Goal: Task Accomplishment & Management: Use online tool/utility

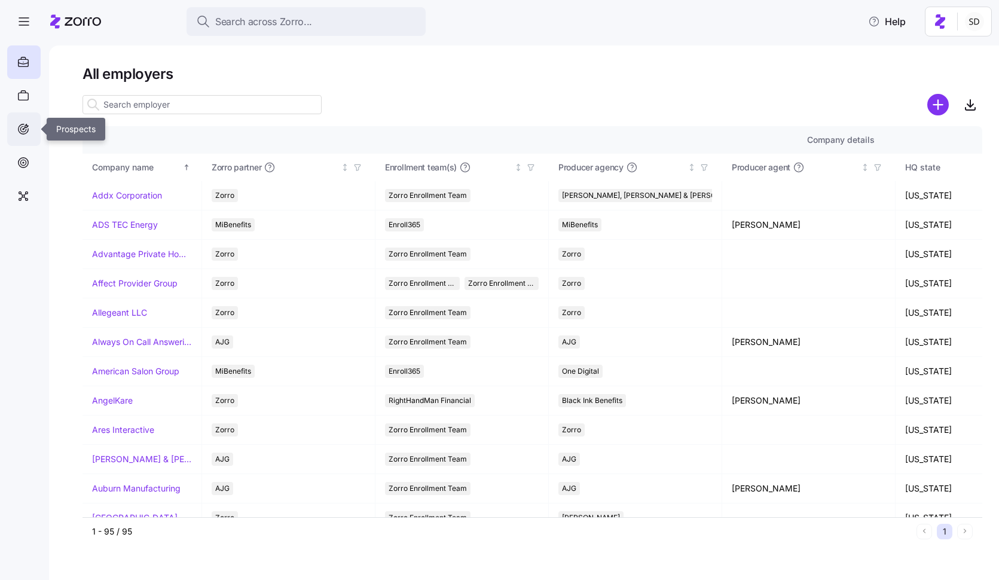
click at [22, 129] on icon at bounding box center [23, 129] width 13 height 14
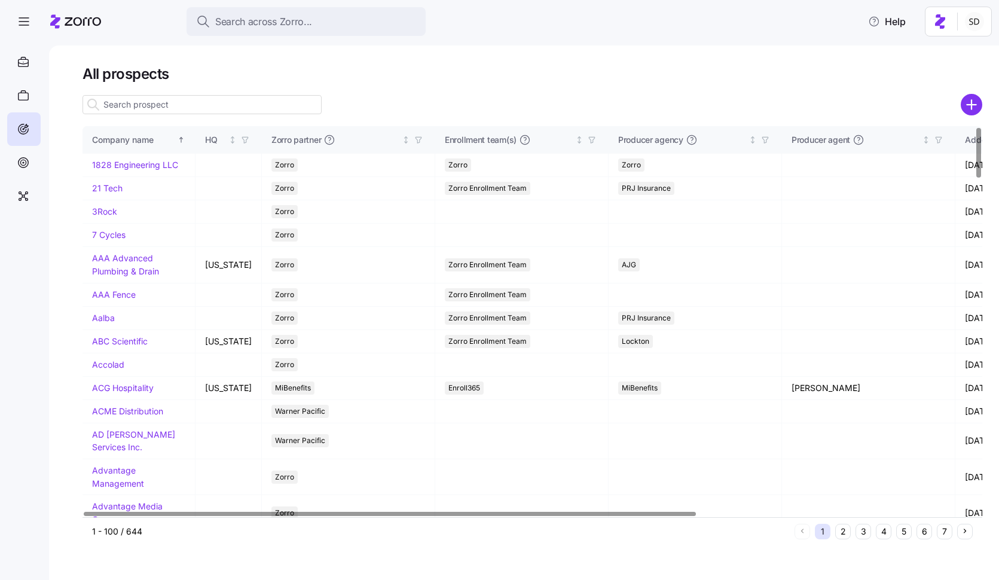
click at [199, 102] on input at bounding box center [202, 104] width 239 height 19
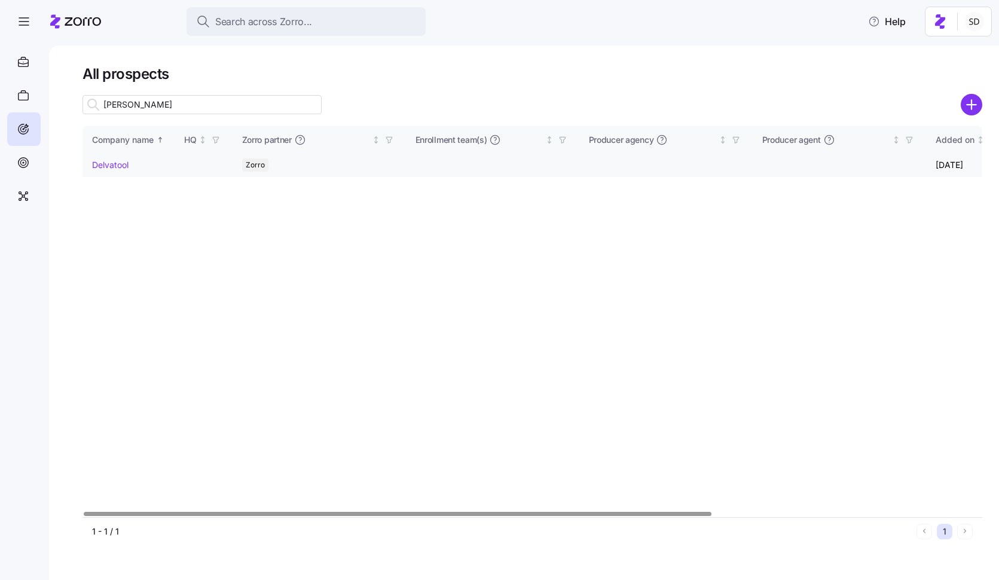
type input "[PERSON_NAME]"
click at [96, 164] on link "Delvatool" at bounding box center [110, 165] width 36 height 10
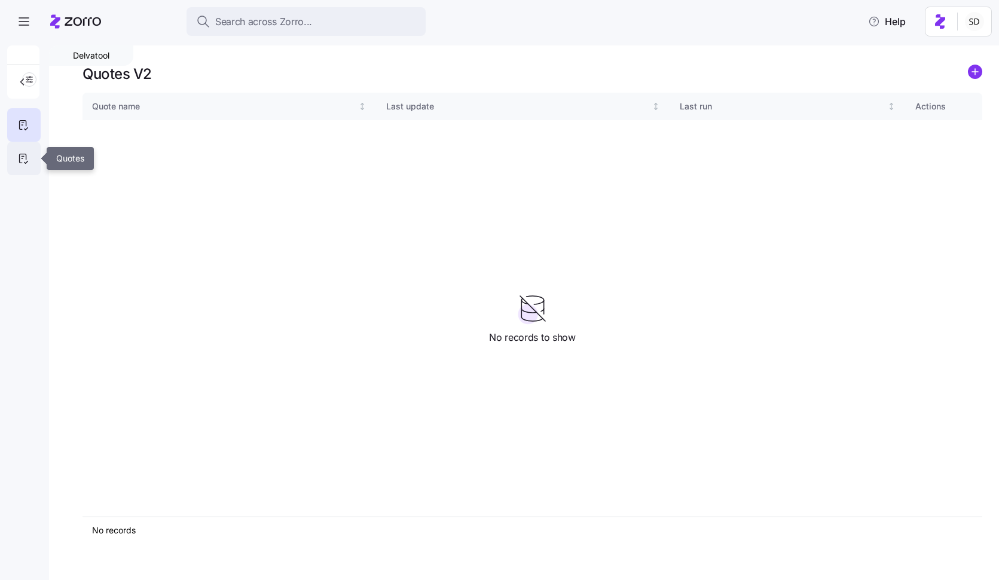
click at [23, 167] on div at bounding box center [23, 158] width 33 height 33
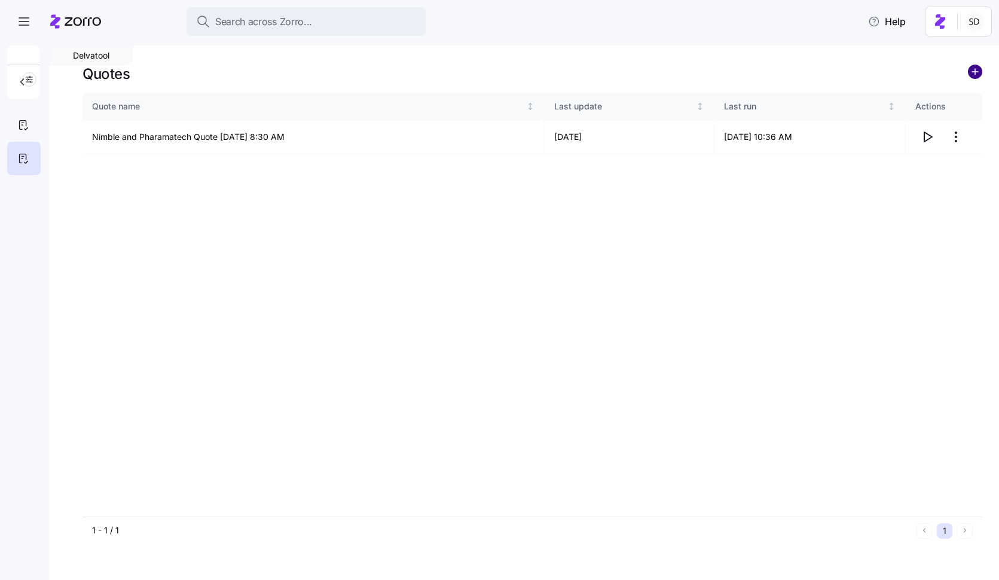
click at [979, 74] on circle "add icon" at bounding box center [975, 71] width 13 height 13
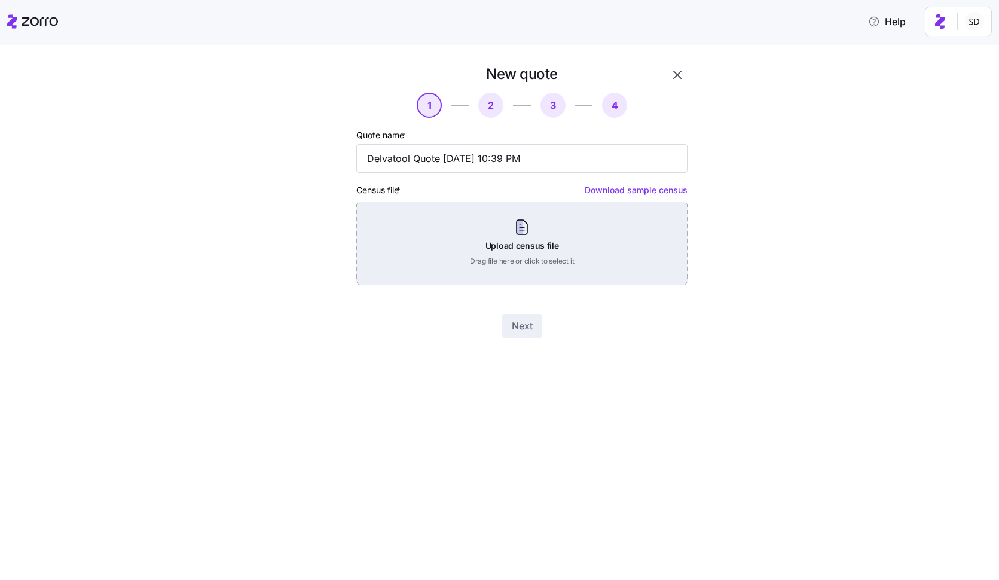
click at [570, 246] on div "Upload census file Drag file here or click to select it" at bounding box center [521, 244] width 331 height 84
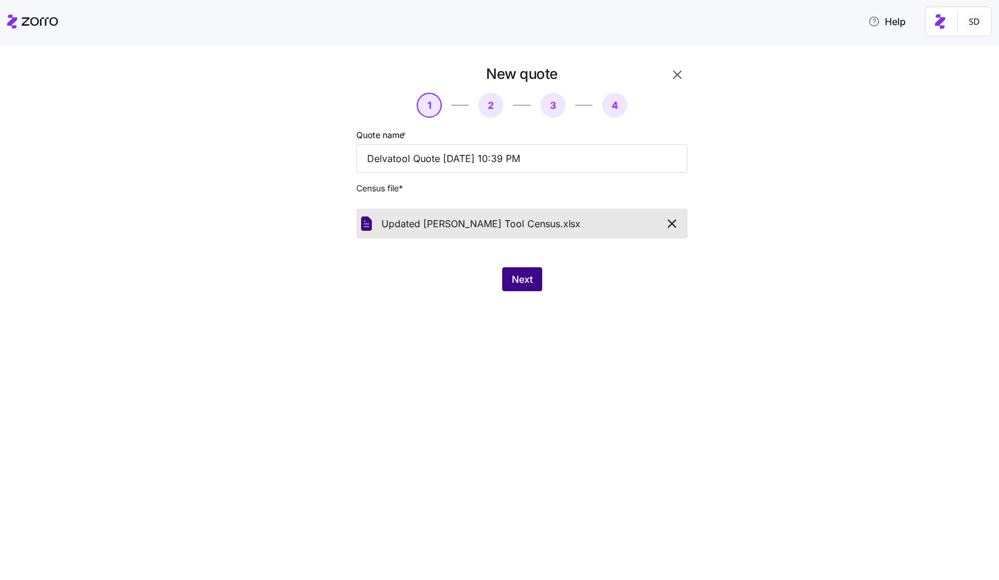
click at [515, 278] on span "Next" at bounding box center [522, 279] width 21 height 14
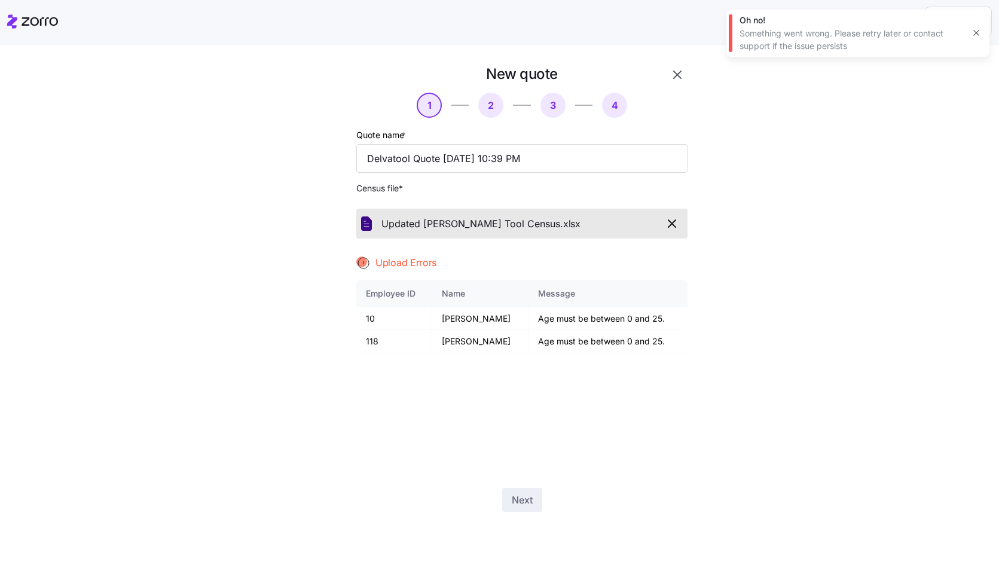
click at [678, 225] on icon "button" at bounding box center [672, 224] width 14 height 14
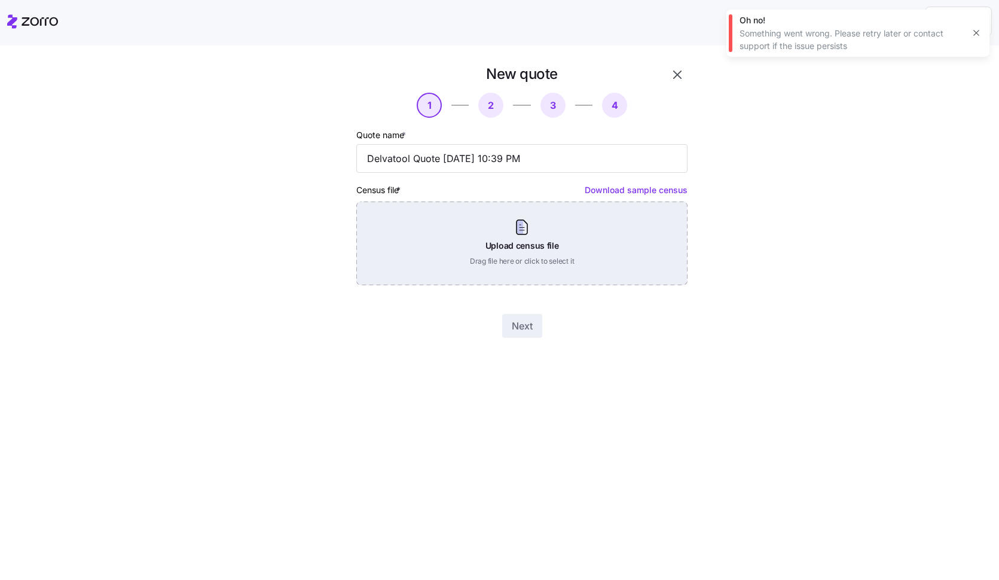
click at [541, 258] on div "Upload census file Drag file here or click to select it" at bounding box center [521, 244] width 331 height 84
click at [510, 220] on div "Upload census file Drag file here or click to select it" at bounding box center [521, 244] width 331 height 84
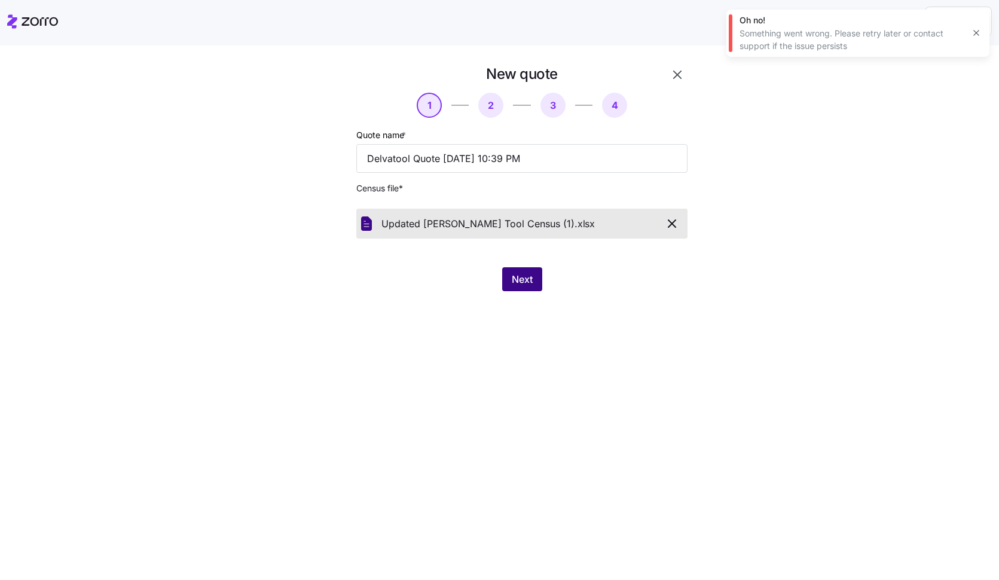
click at [538, 282] on button "Next" at bounding box center [522, 279] width 40 height 24
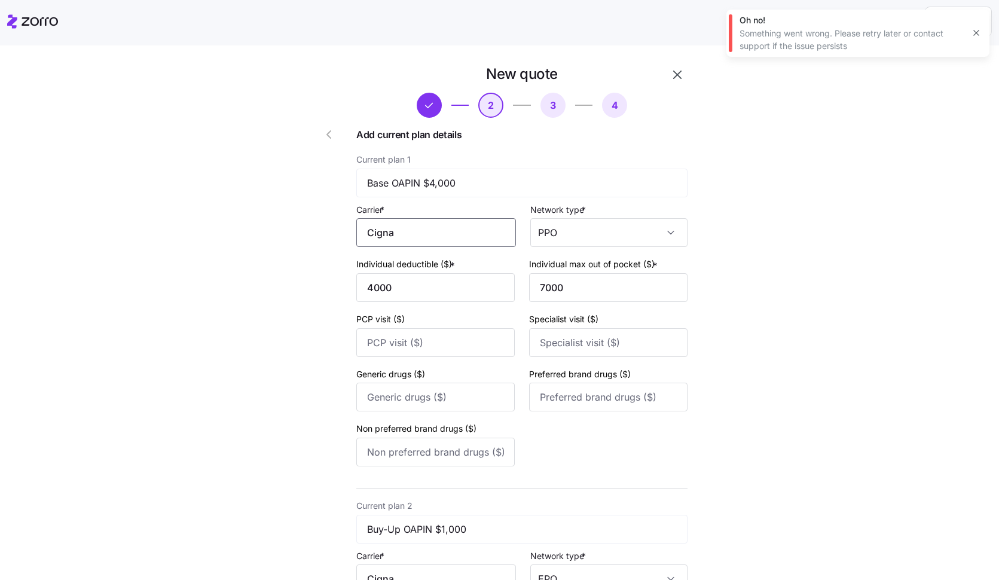
click at [425, 237] on input "Cigna" at bounding box center [436, 232] width 160 height 29
click at [426, 266] on div "Cigna" at bounding box center [439, 268] width 150 height 27
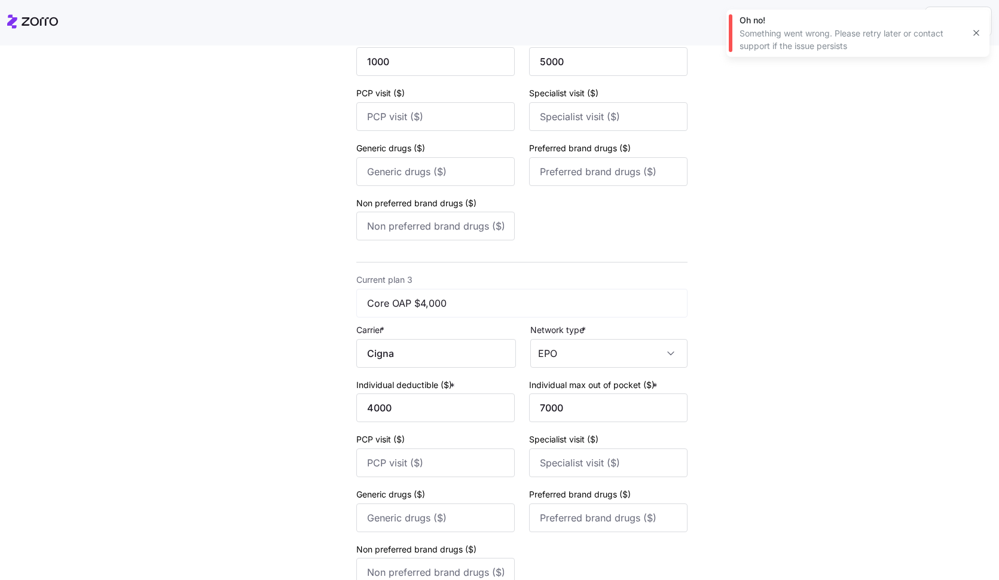
scroll to position [575, 0]
click at [446, 346] on input "Cigna" at bounding box center [436, 351] width 160 height 29
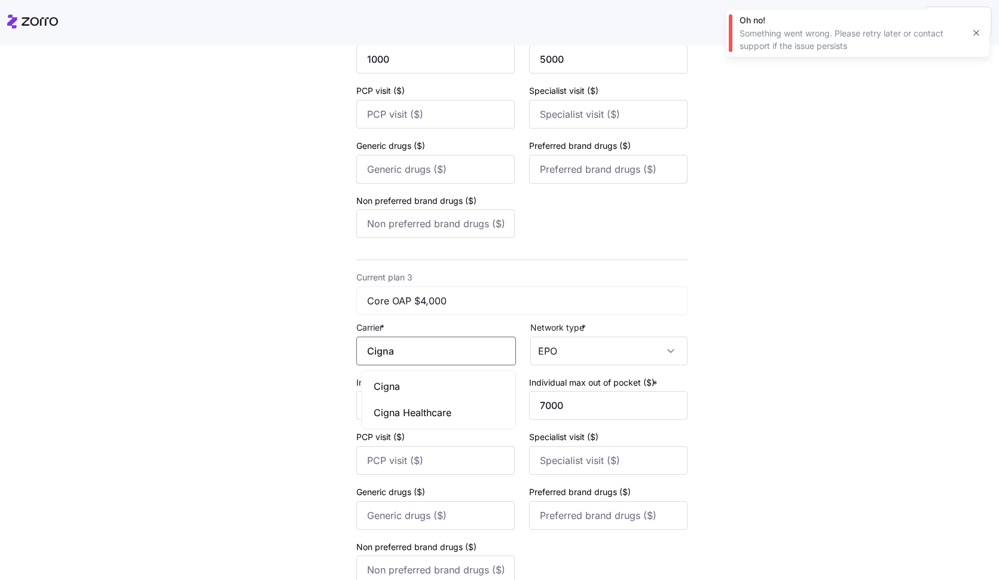
click at [410, 388] on div "Cigna" at bounding box center [439, 386] width 150 height 27
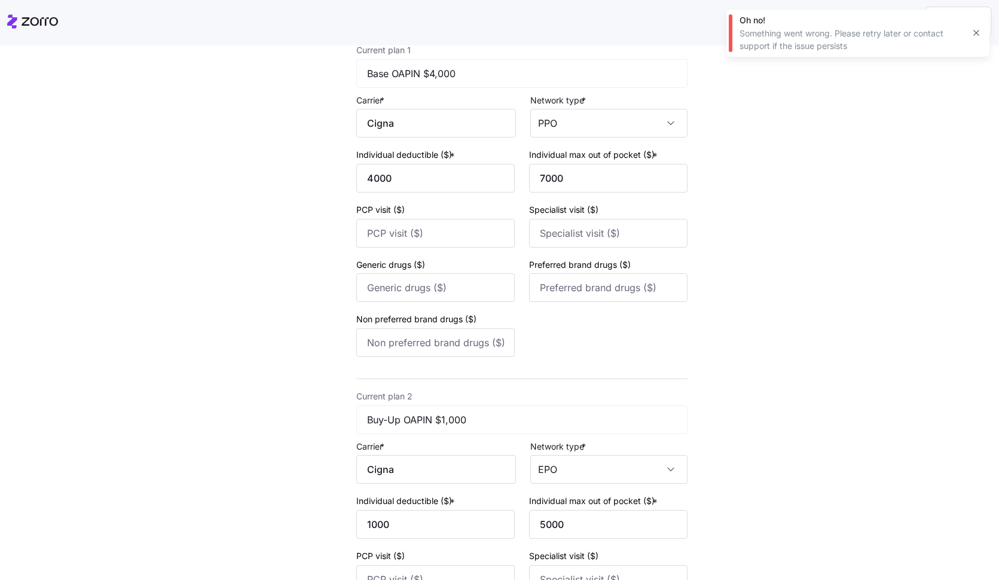
scroll to position [0, 0]
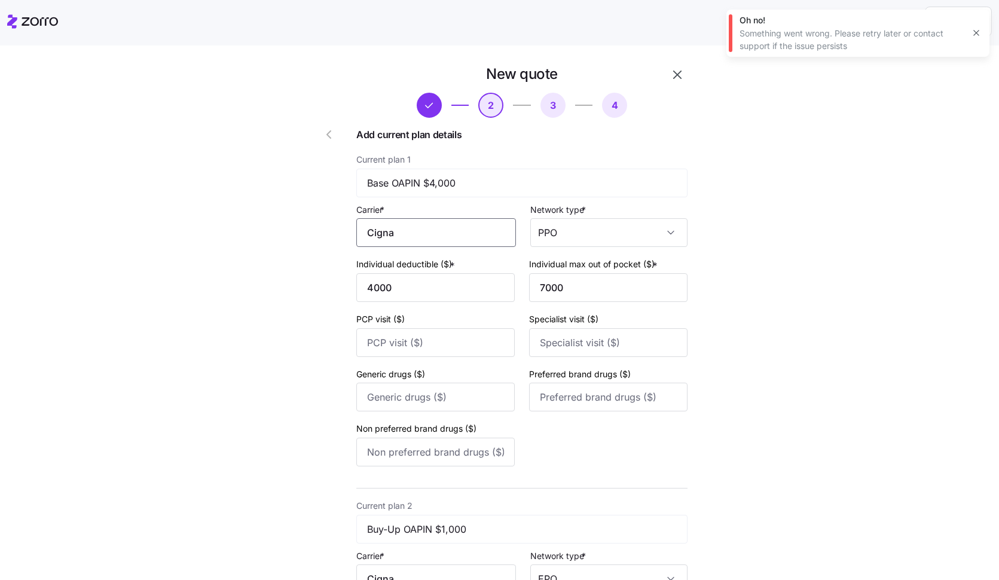
click at [407, 225] on input "Cigna" at bounding box center [436, 232] width 160 height 29
click at [394, 273] on span "Cigna" at bounding box center [387, 268] width 26 height 15
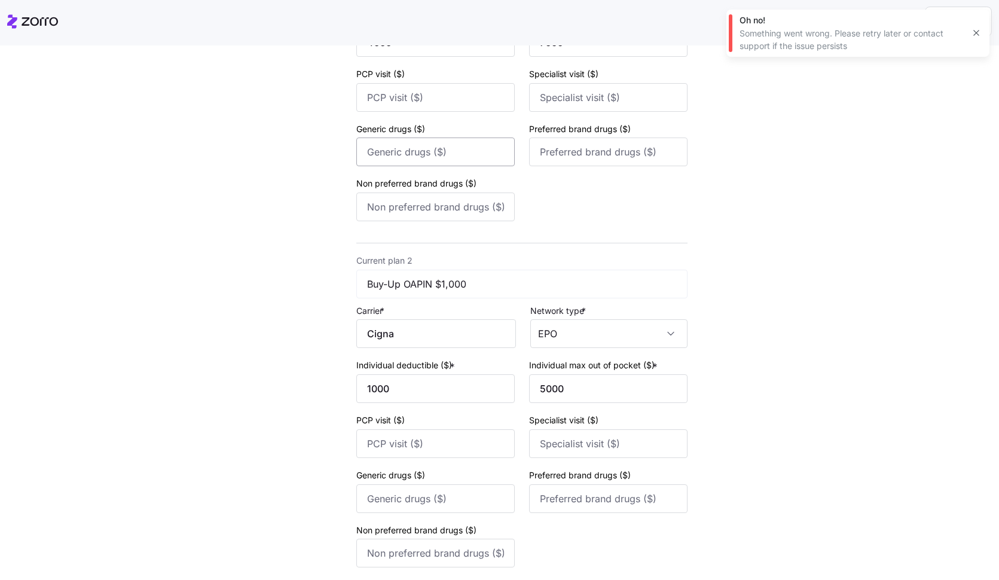
scroll to position [266, 0]
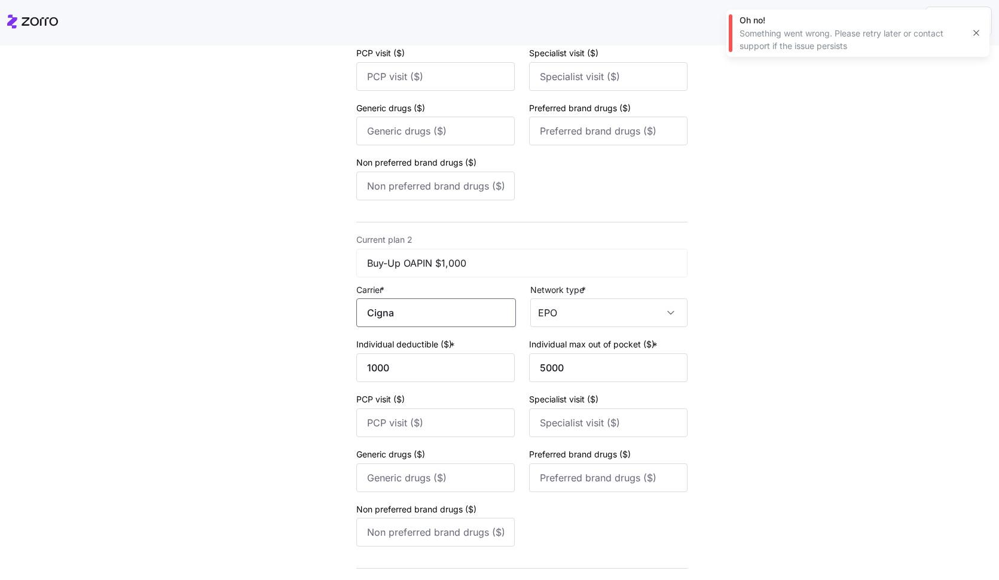
click at [407, 322] on input "Cigna" at bounding box center [436, 312] width 160 height 29
click at [410, 348] on div "Cigna" at bounding box center [439, 348] width 150 height 27
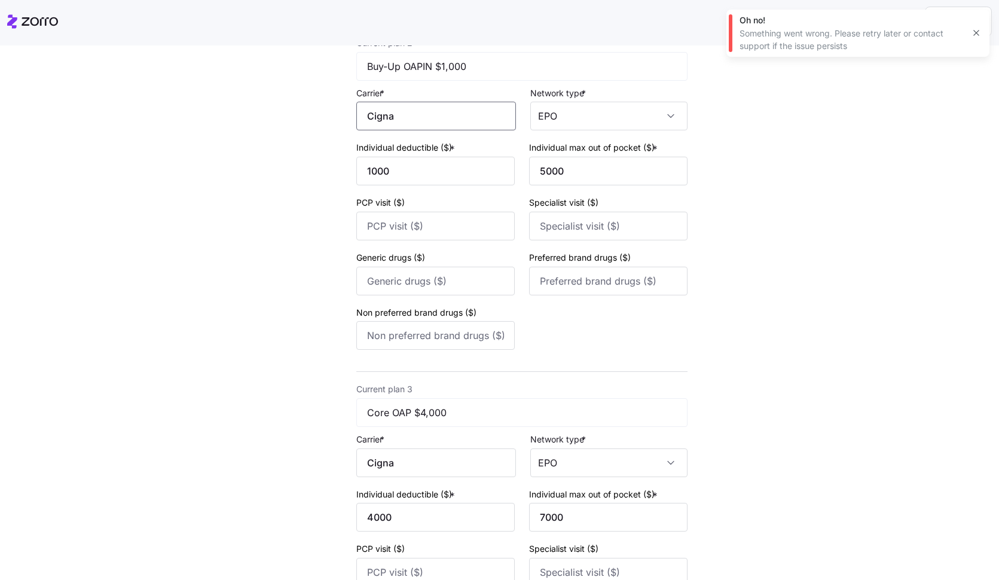
scroll to position [540, 0]
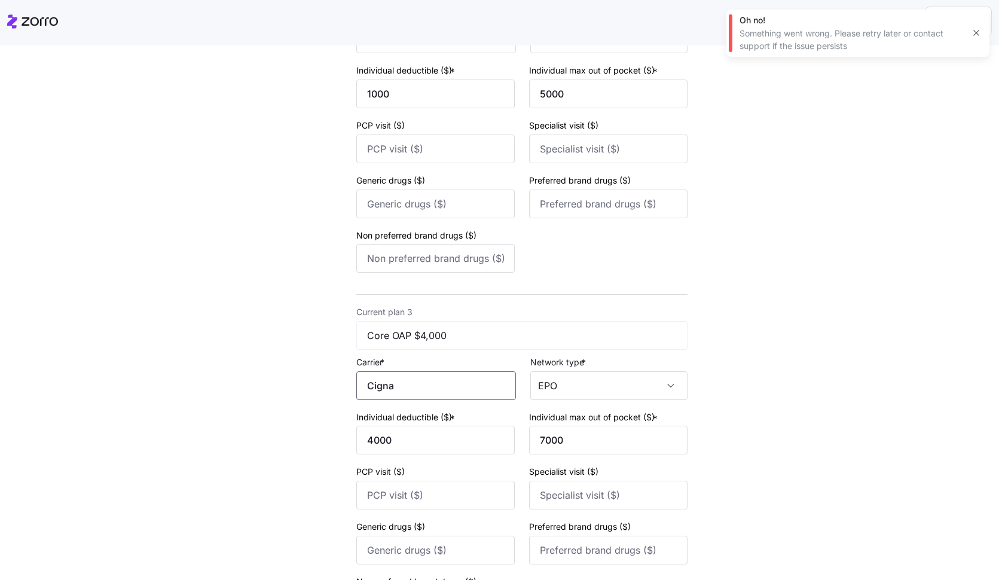
click at [397, 393] on input "Cigna" at bounding box center [436, 385] width 160 height 29
click at [409, 415] on div "Cigna" at bounding box center [439, 421] width 150 height 27
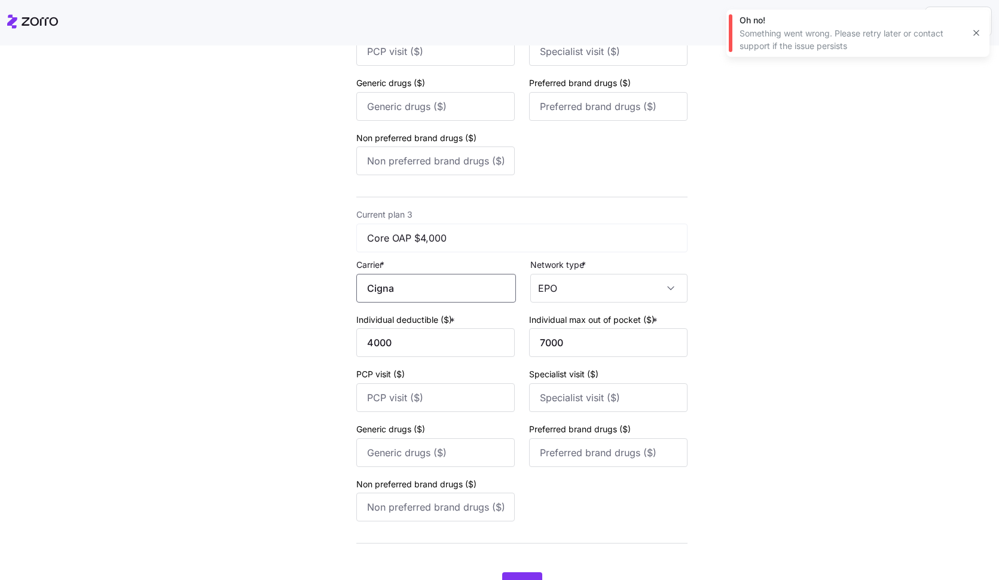
scroll to position [697, 0]
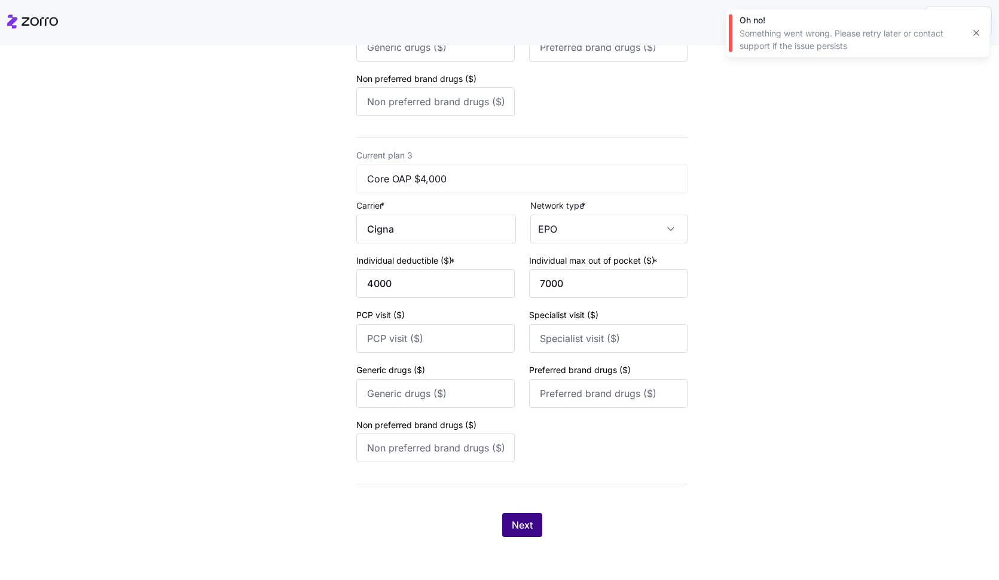
click at [518, 526] on span "Next" at bounding box center [522, 525] width 21 height 14
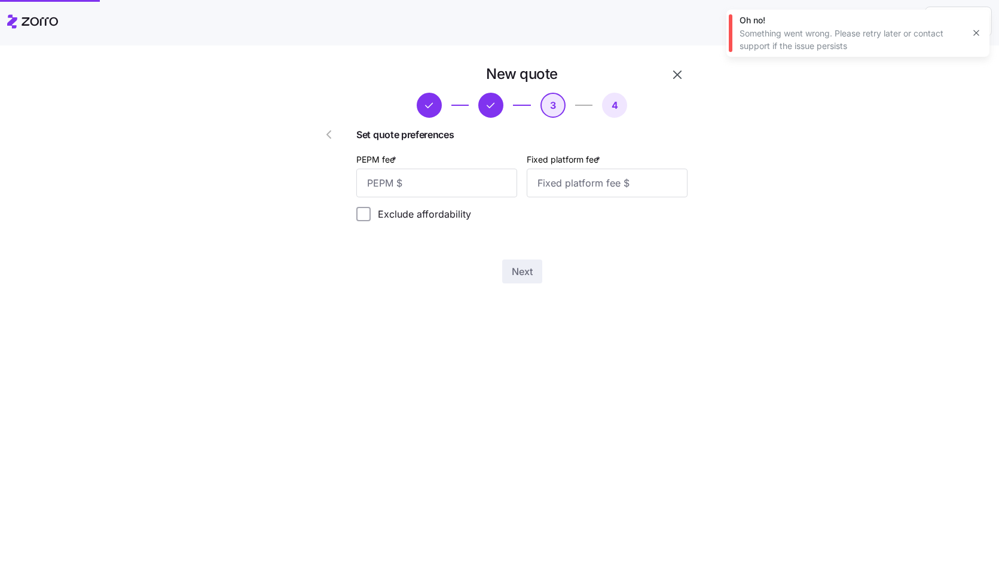
scroll to position [0, 0]
click at [440, 184] on input "PEPM fee *" at bounding box center [436, 183] width 161 height 29
click at [980, 28] on button "button" at bounding box center [976, 33] width 17 height 17
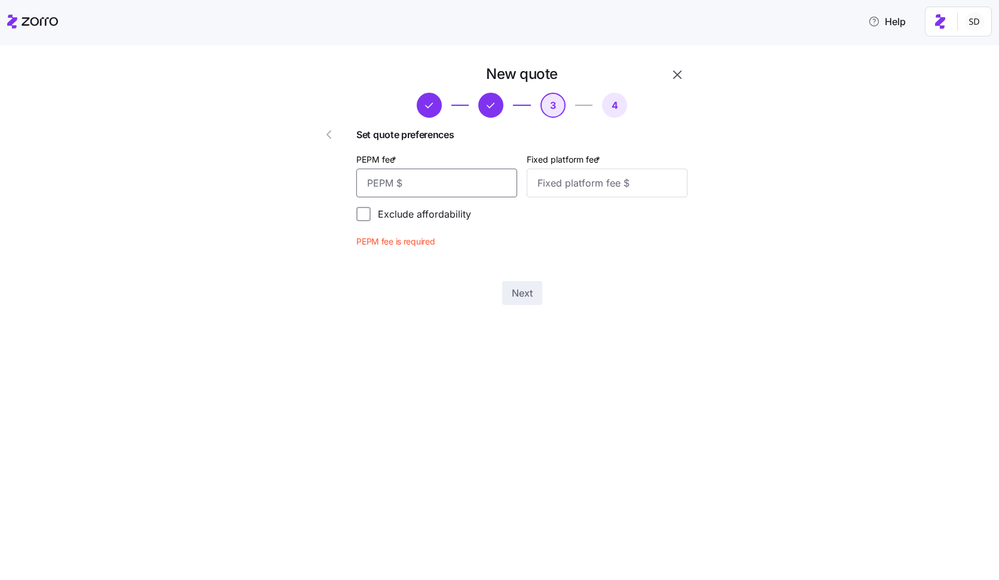
click at [458, 194] on input "PEPM fee *" at bounding box center [436, 183] width 161 height 29
type input "50"
click at [584, 191] on input "Fixed platform fee *" at bounding box center [607, 183] width 161 height 29
type input "100"
click at [516, 270] on span "Next" at bounding box center [522, 271] width 21 height 14
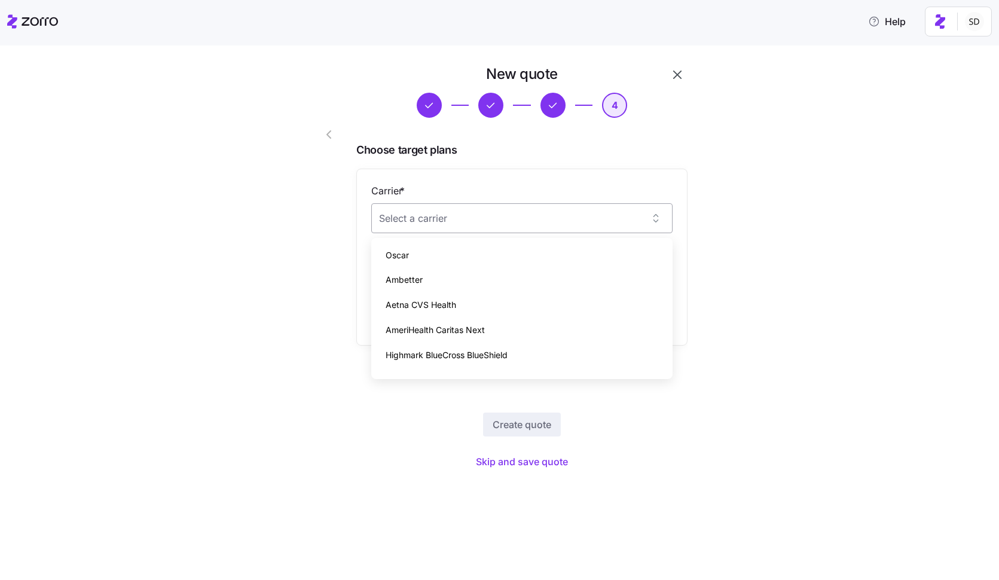
click at [512, 228] on input "Carrier *" at bounding box center [521, 218] width 301 height 30
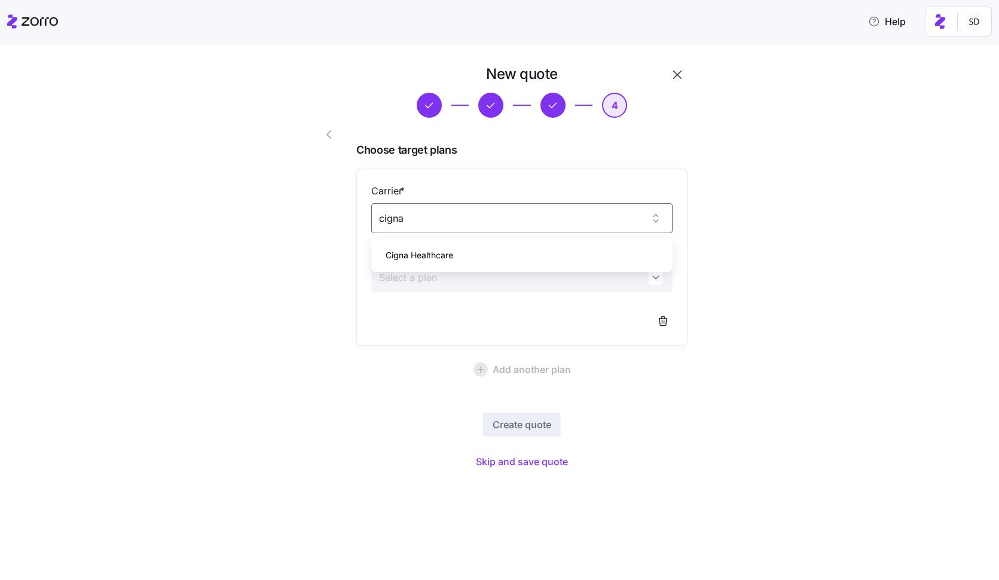
click at [403, 260] on span "Cigna Healthcare" at bounding box center [420, 255] width 68 height 13
click at [404, 272] on input "Plan *" at bounding box center [521, 278] width 301 height 30
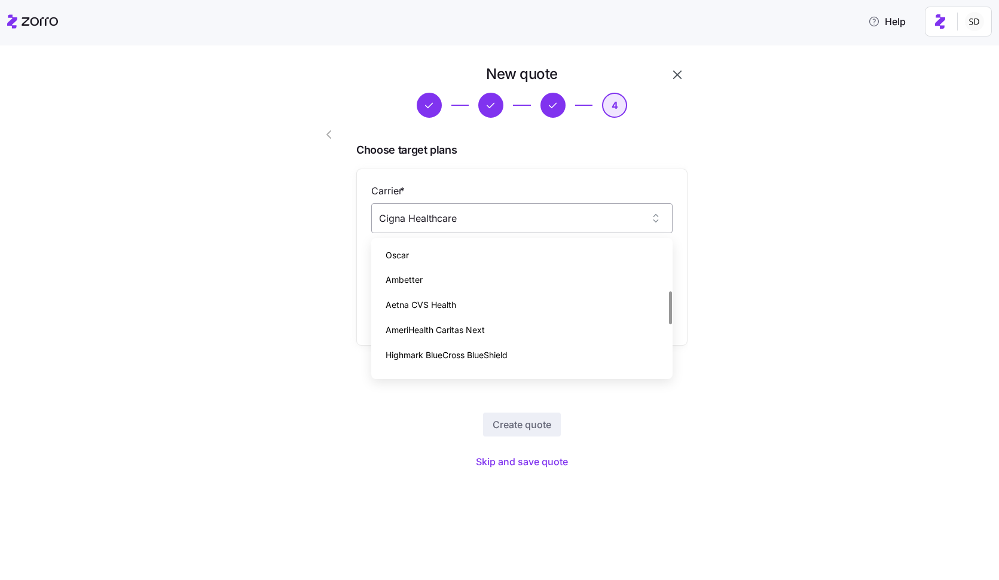
click at [456, 219] on input "Cigna Healthcare" at bounding box center [521, 218] width 301 height 30
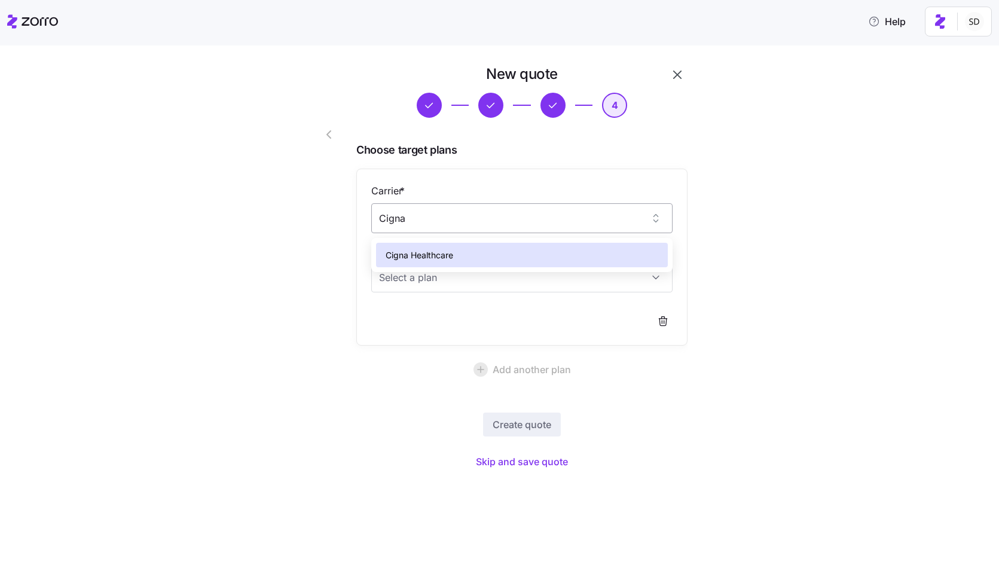
click at [456, 219] on input "Cigna" at bounding box center [521, 218] width 301 height 30
type input "Cigna Healthcare"
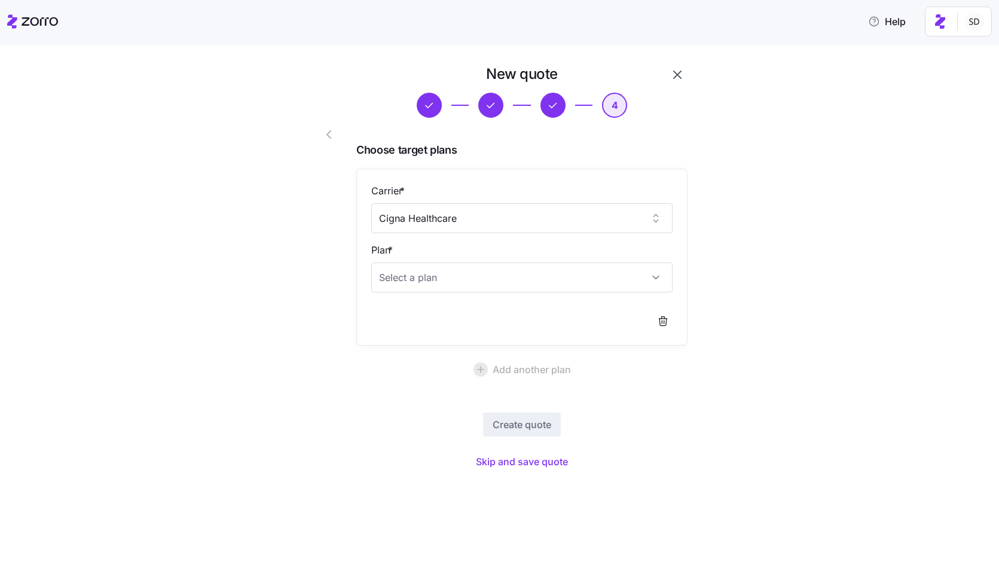
click at [870, 273] on div "New quote 4 Choose target plans Carrier * Cigna Healthcare Plan * Add another p…" at bounding box center [507, 276] width 949 height 422
click at [522, 458] on span "Skip and save quote" at bounding box center [522, 462] width 92 height 14
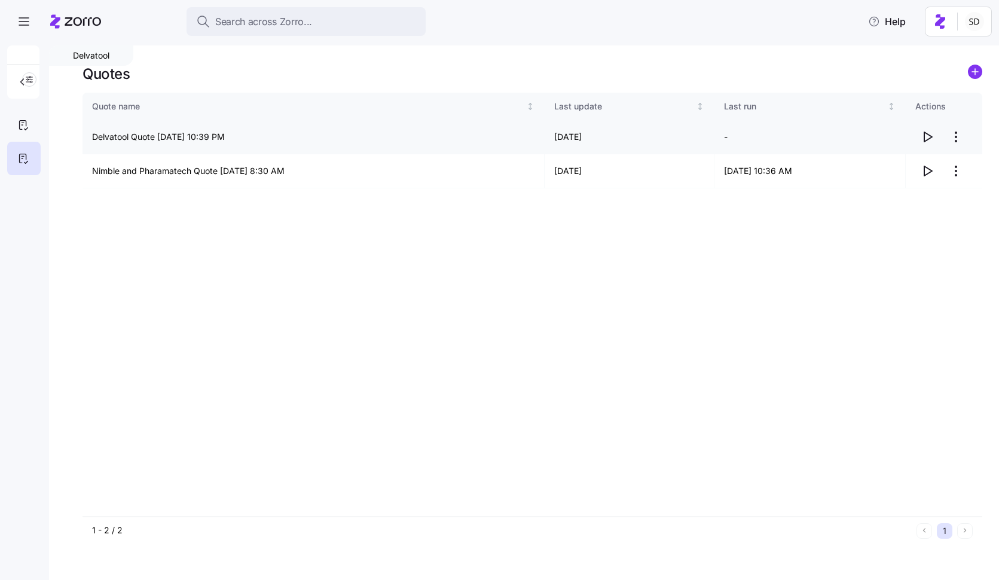
click at [925, 134] on icon "button" at bounding box center [929, 137] width 8 height 10
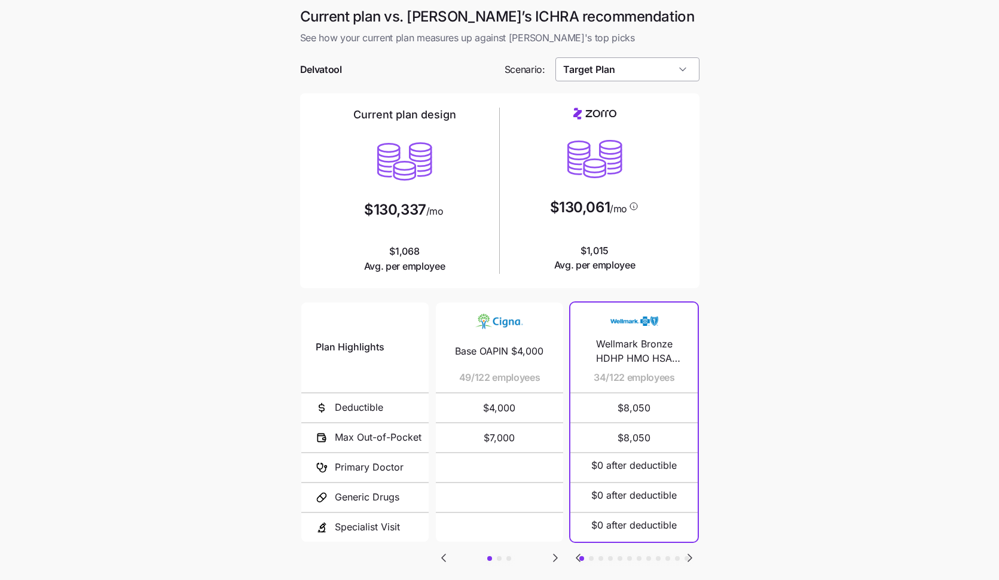
click at [644, 72] on input "Target Plan" at bounding box center [628, 69] width 144 height 24
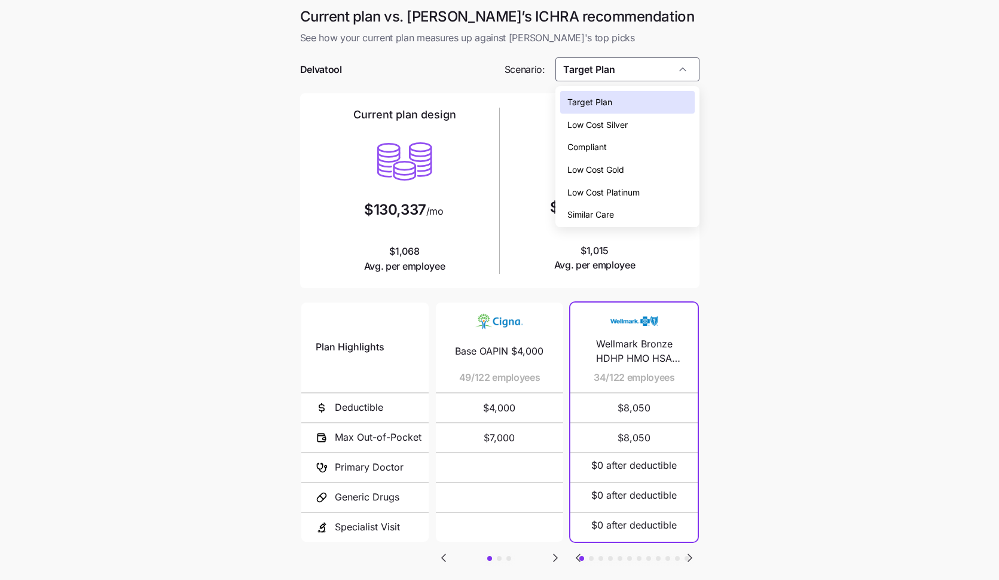
click at [623, 149] on div "Compliant" at bounding box center [627, 147] width 135 height 23
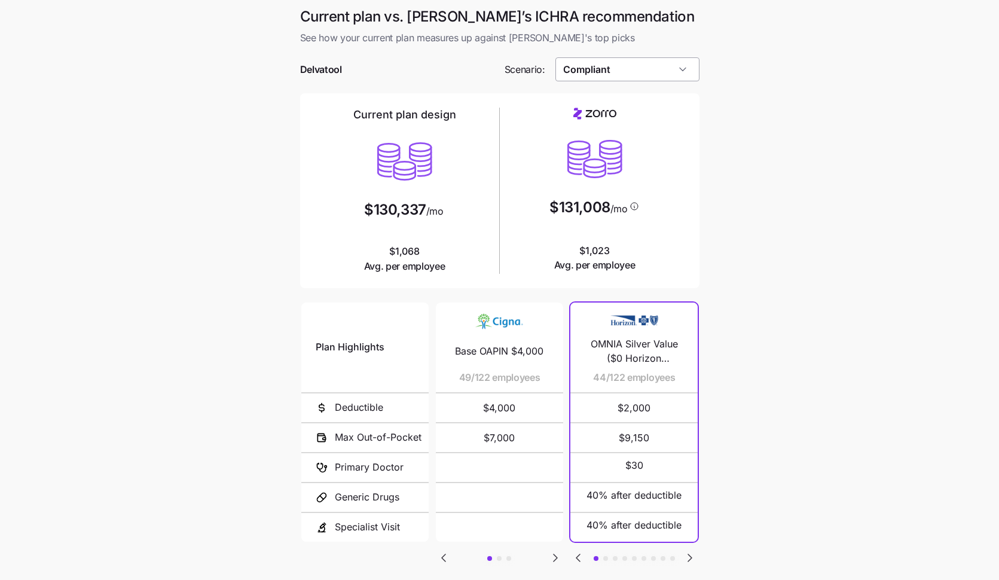
click at [654, 77] on input "Compliant" at bounding box center [628, 69] width 144 height 24
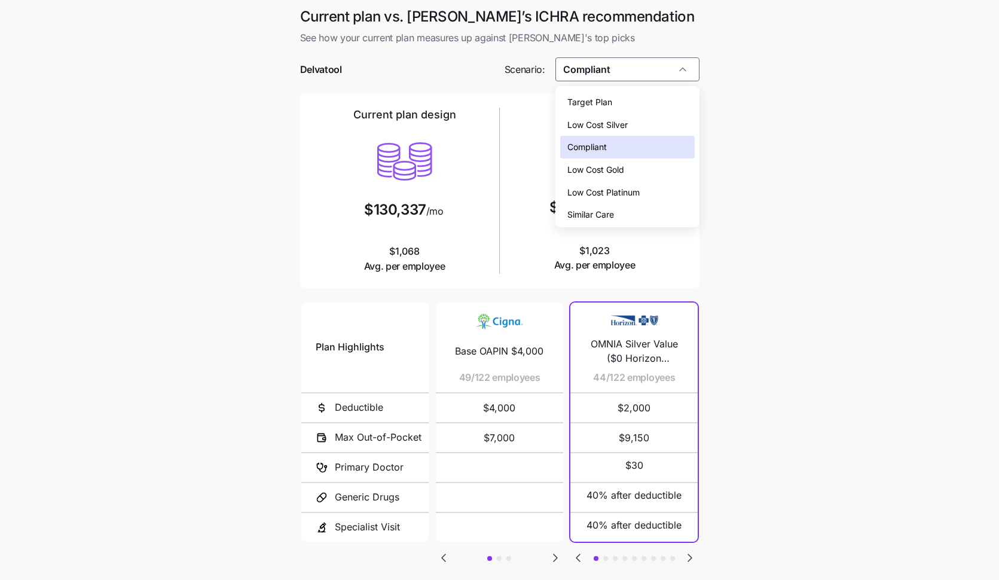
click at [654, 175] on div "Low Cost Gold" at bounding box center [627, 169] width 135 height 23
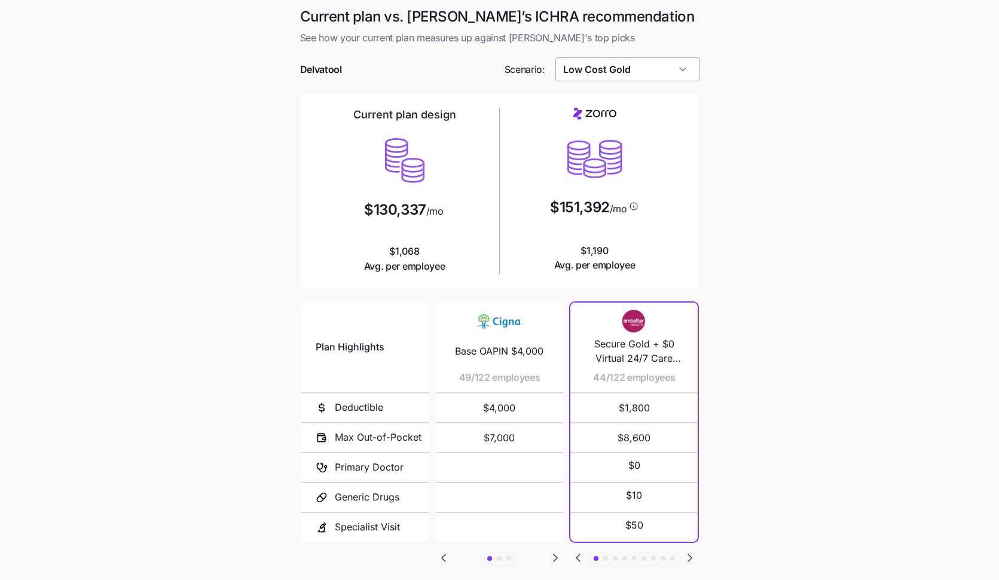
click at [653, 78] on input "Low Cost Gold" at bounding box center [628, 69] width 144 height 24
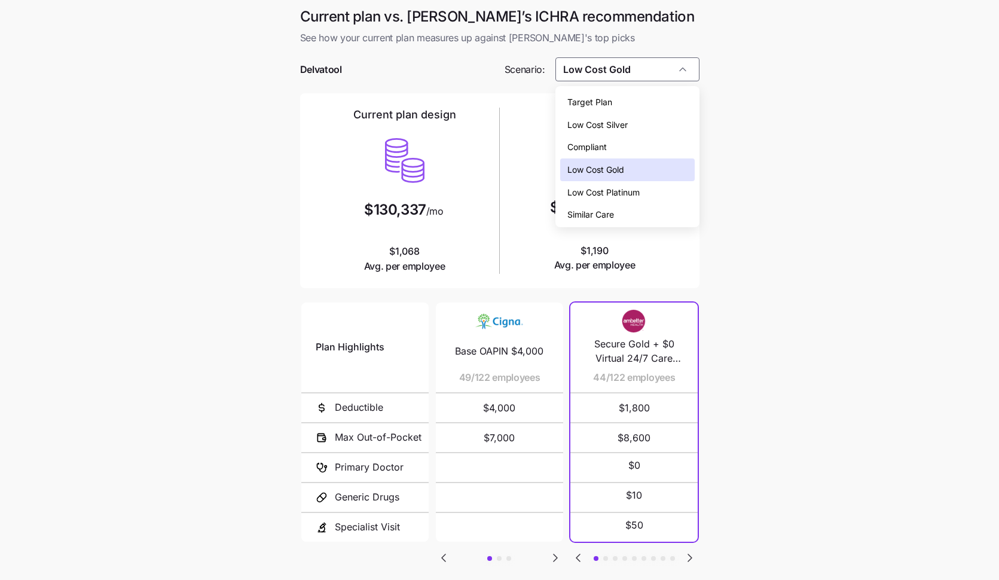
click at [639, 209] on div "Similar Care" at bounding box center [627, 214] width 135 height 23
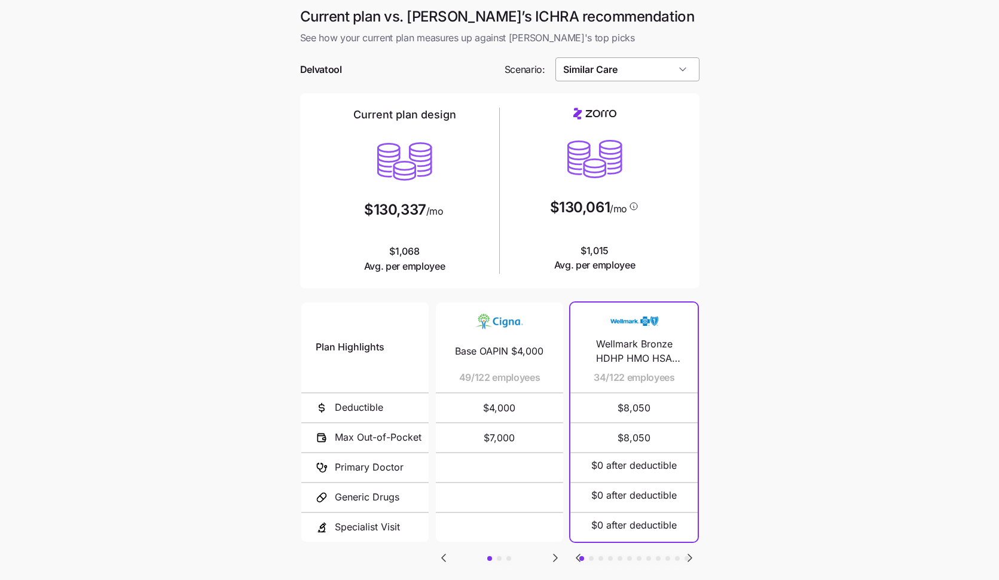
click at [641, 66] on input "Similar Care" at bounding box center [628, 69] width 144 height 24
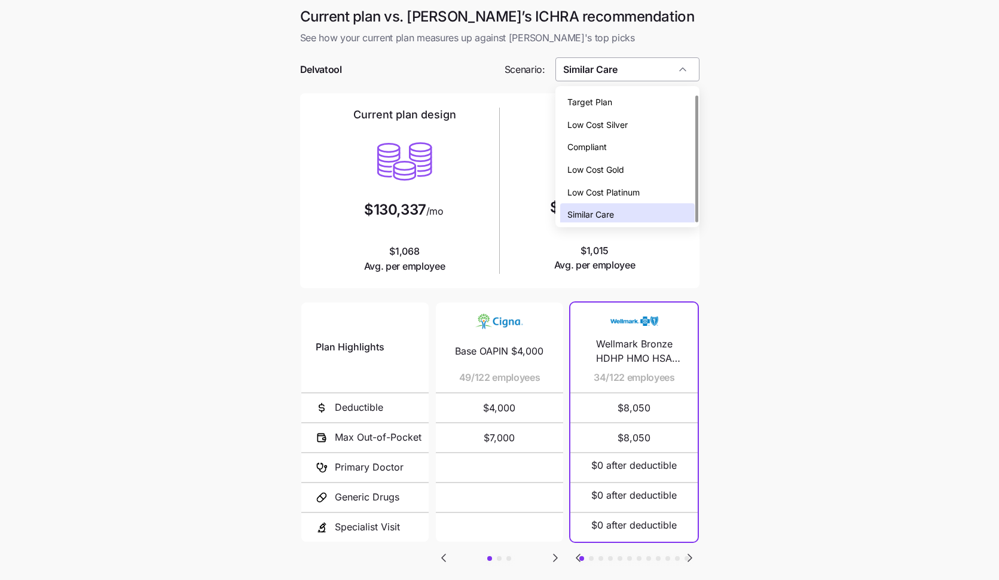
scroll to position [4, 0]
click at [639, 103] on div "Target Plan" at bounding box center [627, 98] width 135 height 23
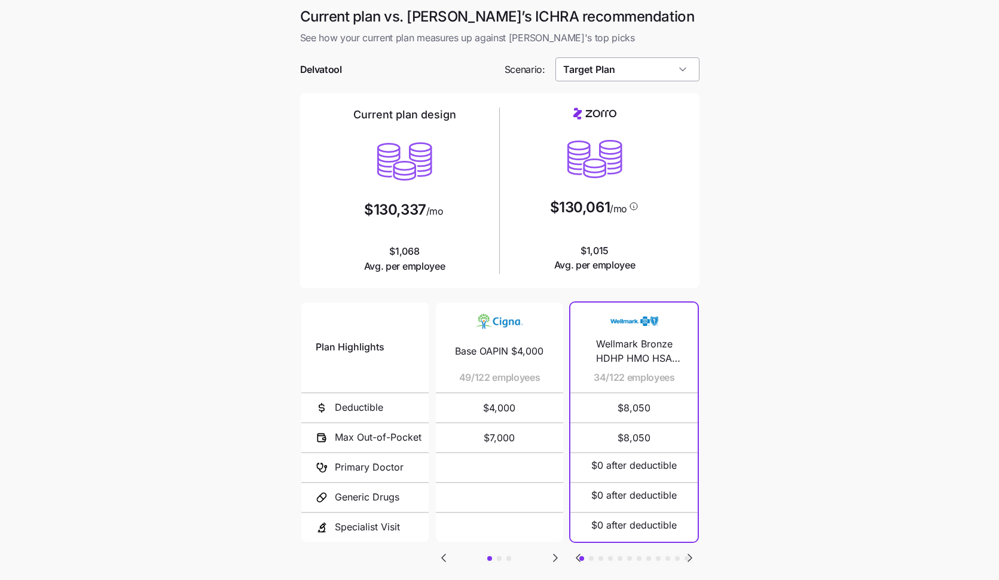
click at [631, 64] on input "Target Plan" at bounding box center [628, 69] width 144 height 24
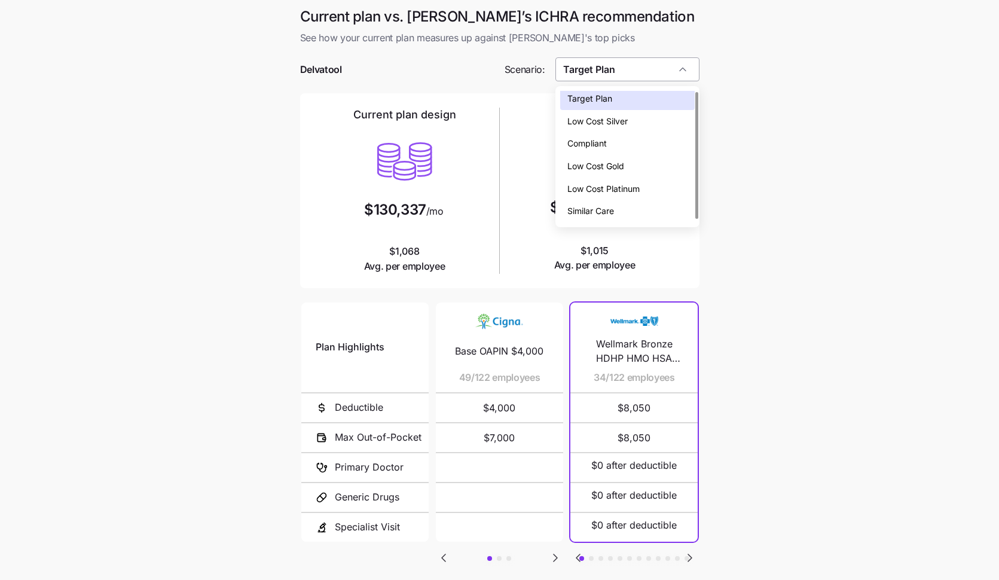
scroll to position [0, 0]
click at [630, 125] on div "Low Cost Silver" at bounding box center [627, 125] width 135 height 23
type input "Low Cost Silver"
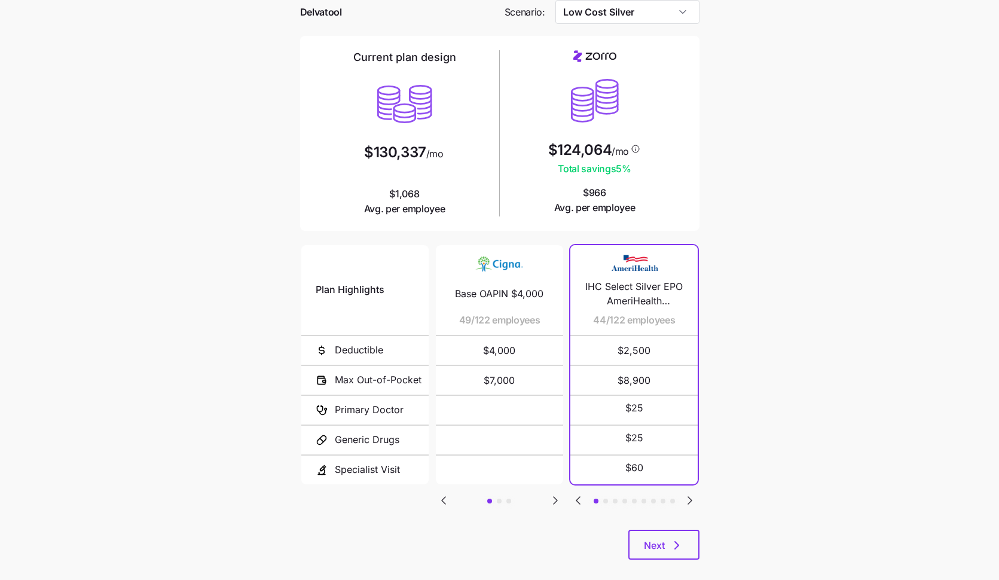
scroll to position [73, 0]
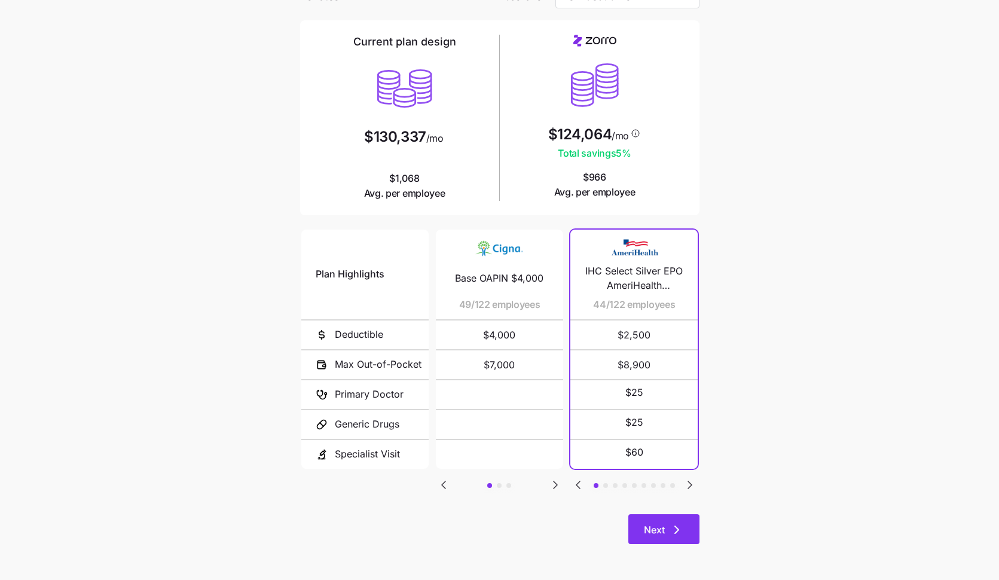
click at [676, 526] on icon "button" at bounding box center [677, 530] width 14 height 14
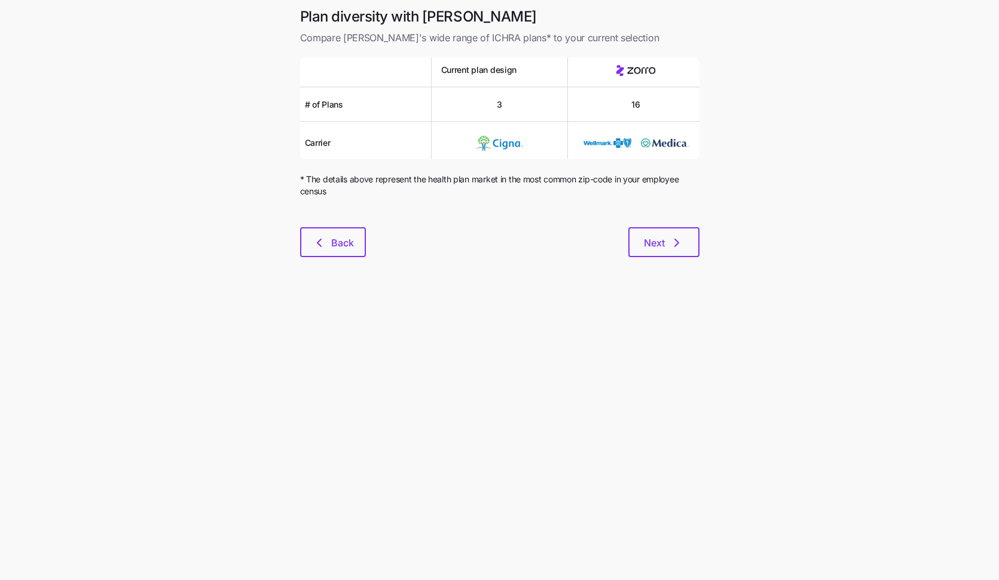
click at [642, 224] on div at bounding box center [500, 220] width 400 height 14
click at [642, 232] on button "Next" at bounding box center [664, 242] width 71 height 30
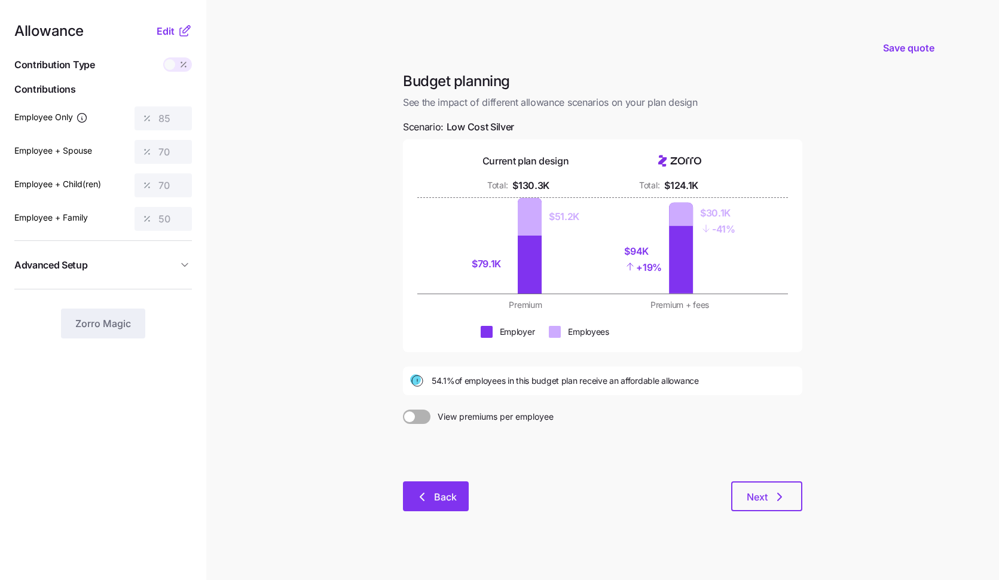
click at [444, 504] on span "Back" at bounding box center [445, 497] width 23 height 14
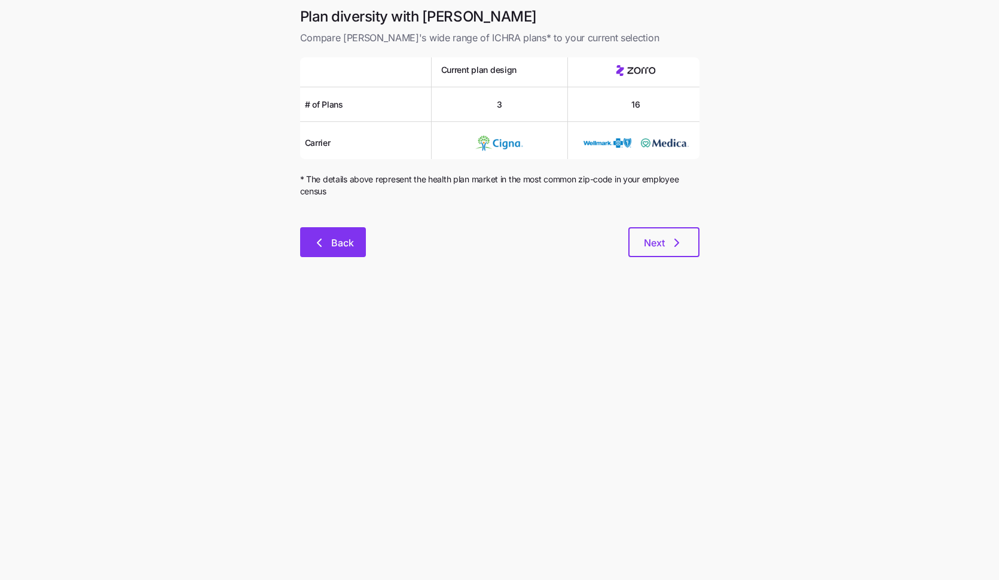
click at [345, 246] on span "Back" at bounding box center [342, 243] width 23 height 14
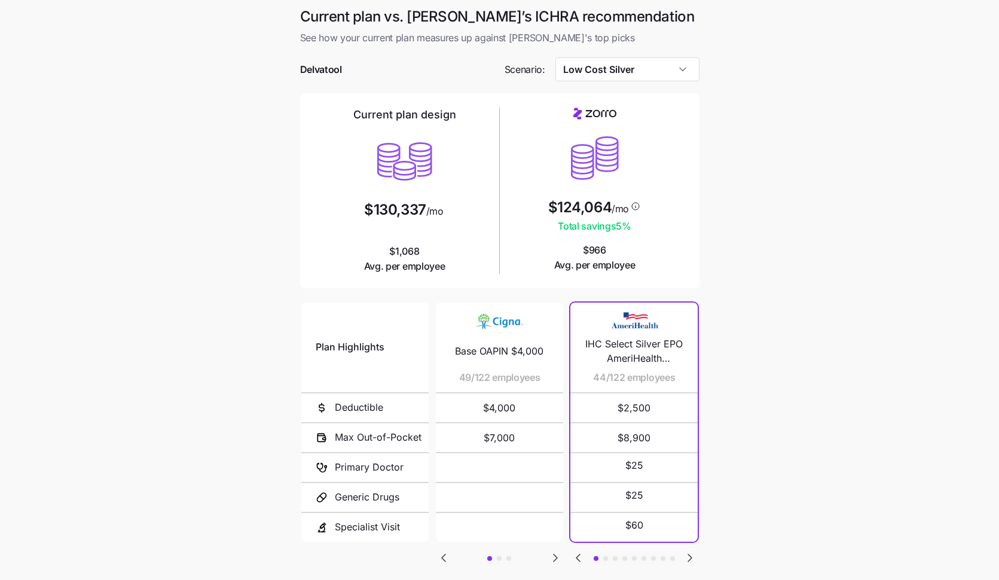
scroll to position [73, 0]
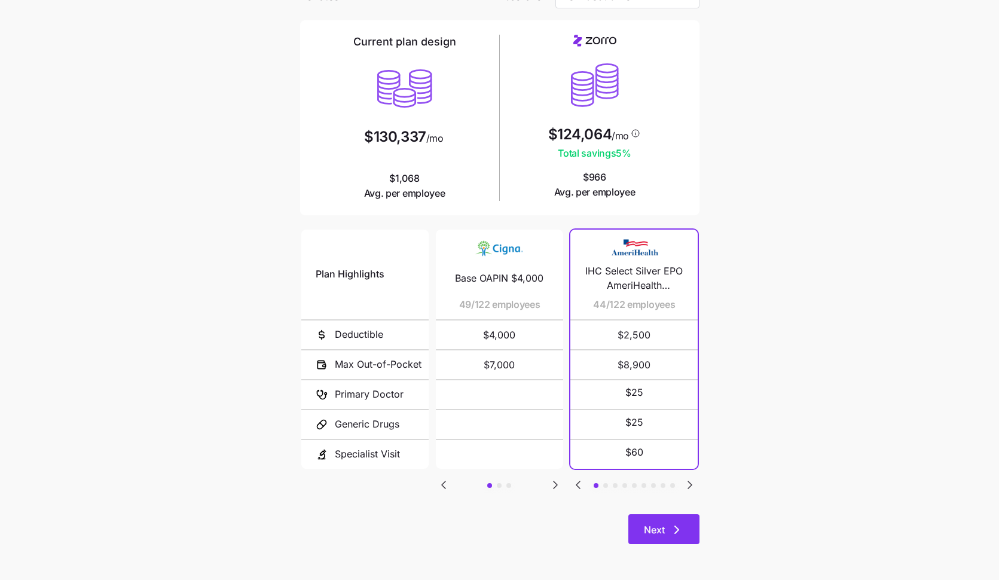
click at [661, 538] on button "Next" at bounding box center [664, 529] width 71 height 30
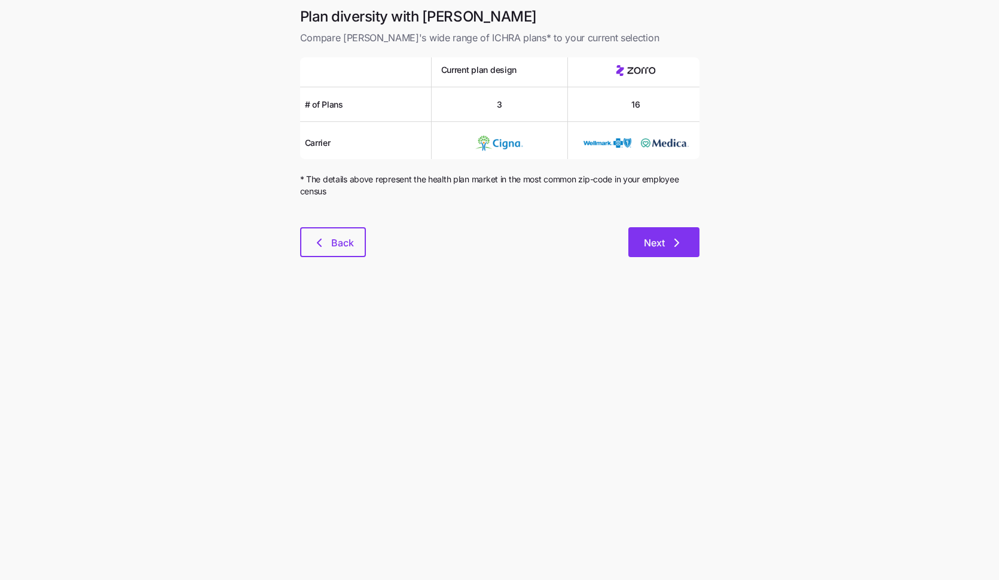
click at [661, 239] on span "Next" at bounding box center [654, 243] width 21 height 14
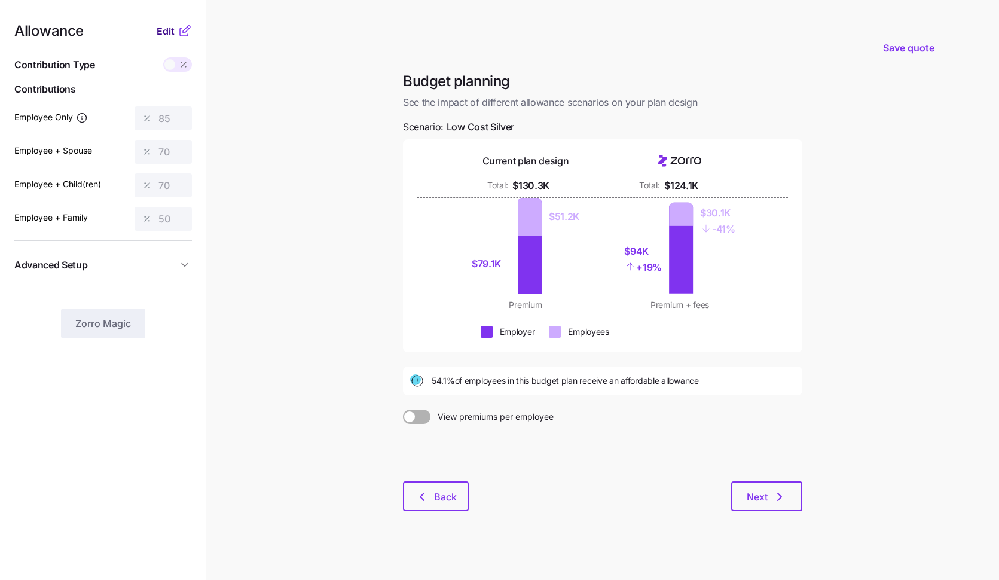
click at [167, 32] on span "Edit" at bounding box center [166, 31] width 18 height 14
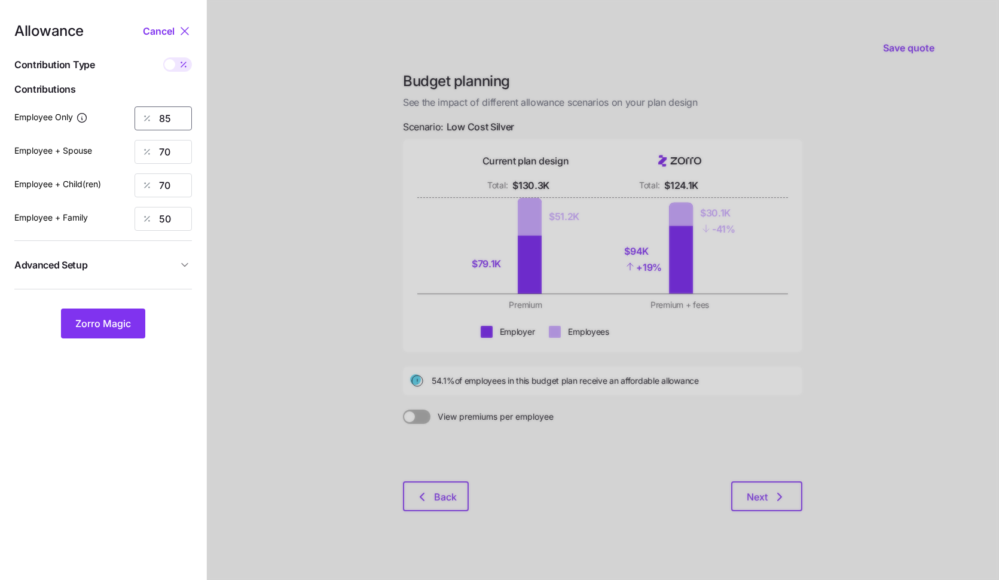
click at [181, 129] on input "85" at bounding box center [163, 118] width 57 height 24
type input "8"
type input "55"
click at [178, 147] on input "70" at bounding box center [163, 152] width 57 height 24
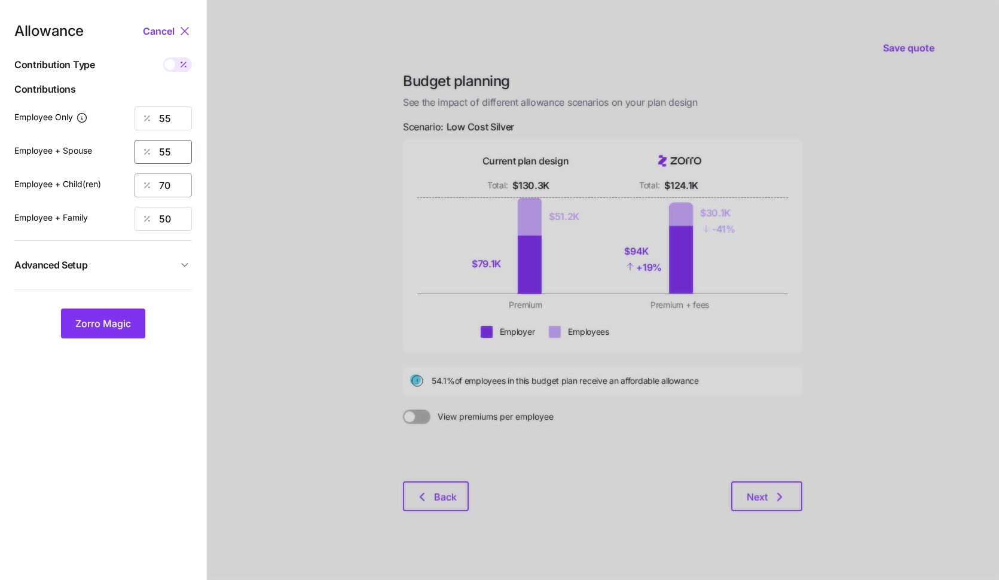
type input "55"
click at [172, 185] on input "70" at bounding box center [163, 185] width 57 height 24
type input "5"
type input "55"
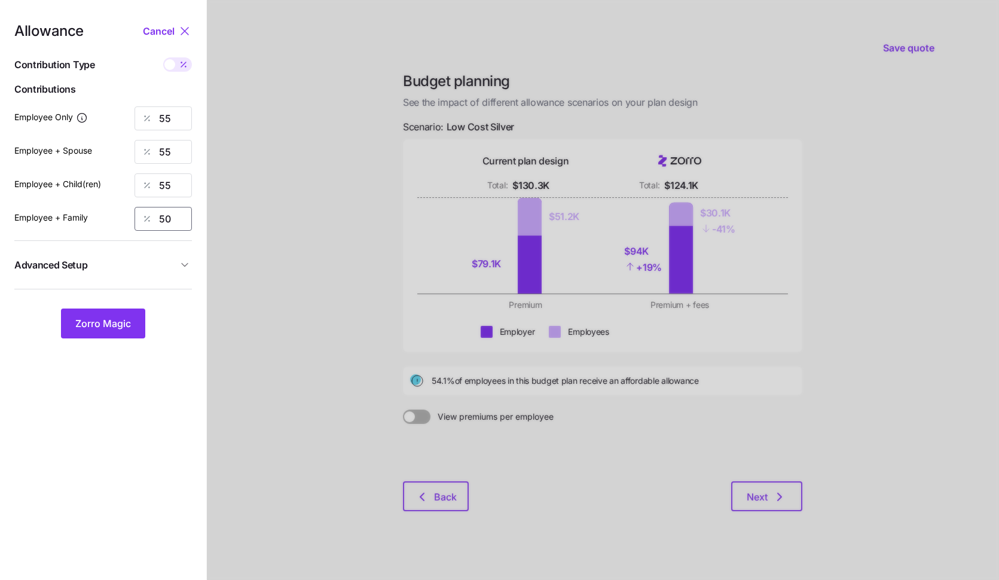
click at [169, 212] on input "50" at bounding box center [163, 219] width 57 height 24
type input "5"
type input "55"
click at [172, 312] on div "Zorro Magic" at bounding box center [103, 324] width 178 height 30
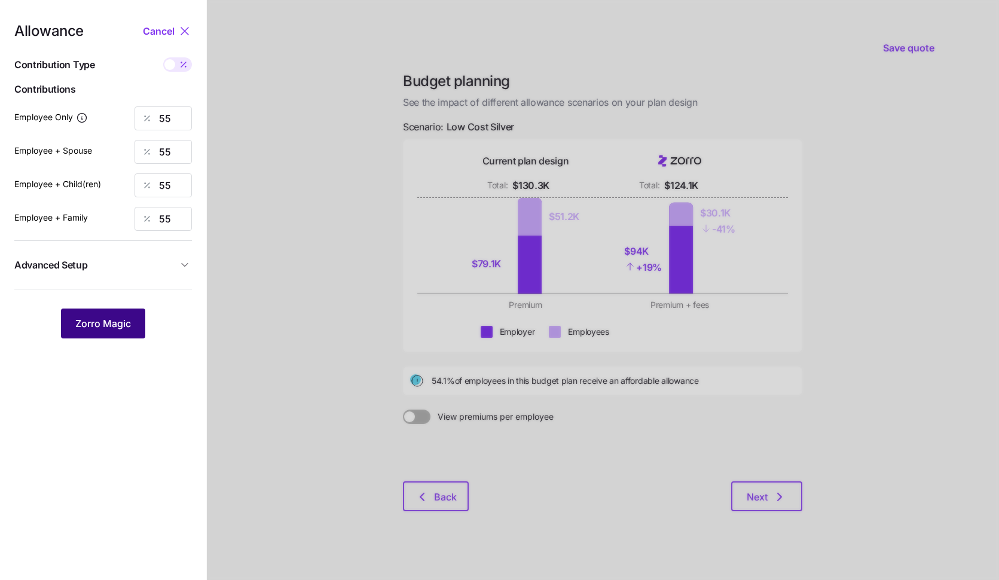
click at [111, 318] on span "Zorro Magic" at bounding box center [103, 323] width 56 height 14
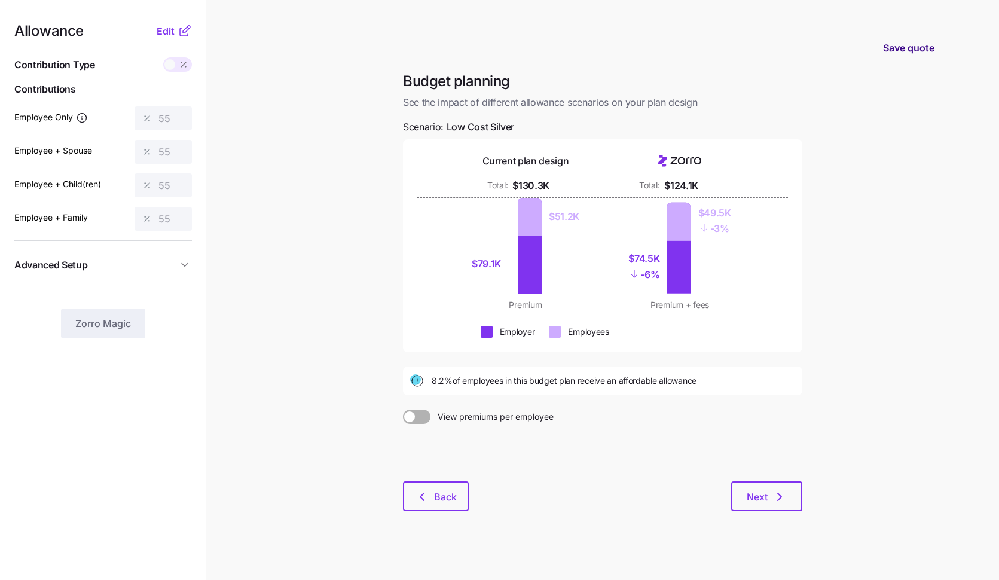
click at [897, 44] on span "Save quote" at bounding box center [908, 48] width 51 height 14
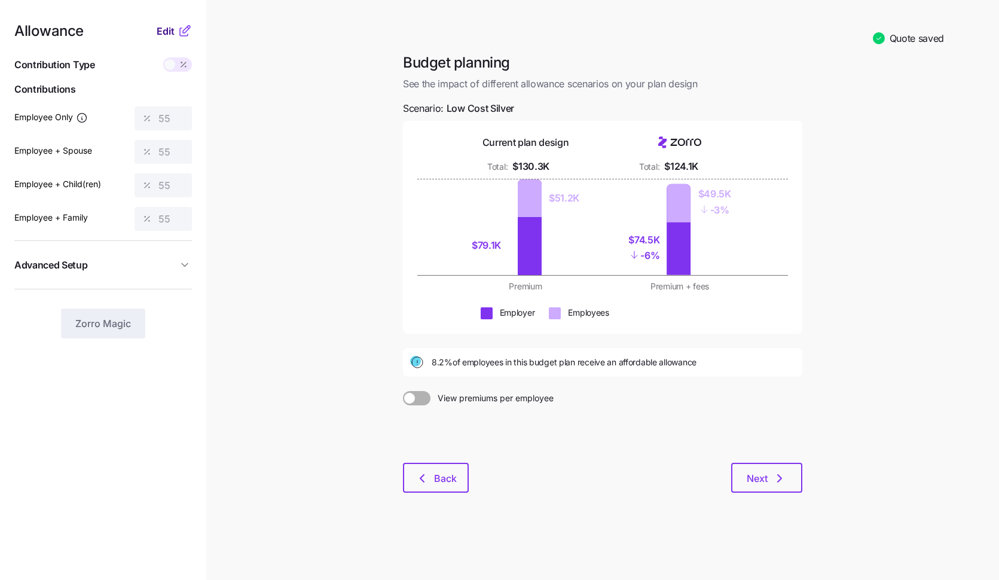
click at [161, 26] on span "Edit" at bounding box center [166, 31] width 18 height 14
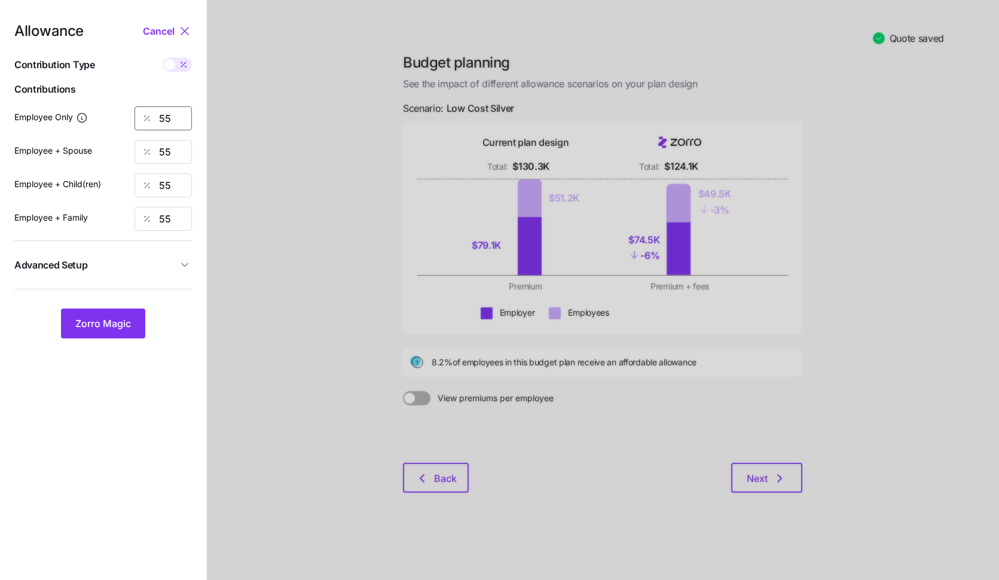
click at [177, 117] on input "55" at bounding box center [163, 118] width 57 height 24
type input "5"
type input "80"
click at [125, 332] on button "Zorro Magic" at bounding box center [103, 324] width 84 height 30
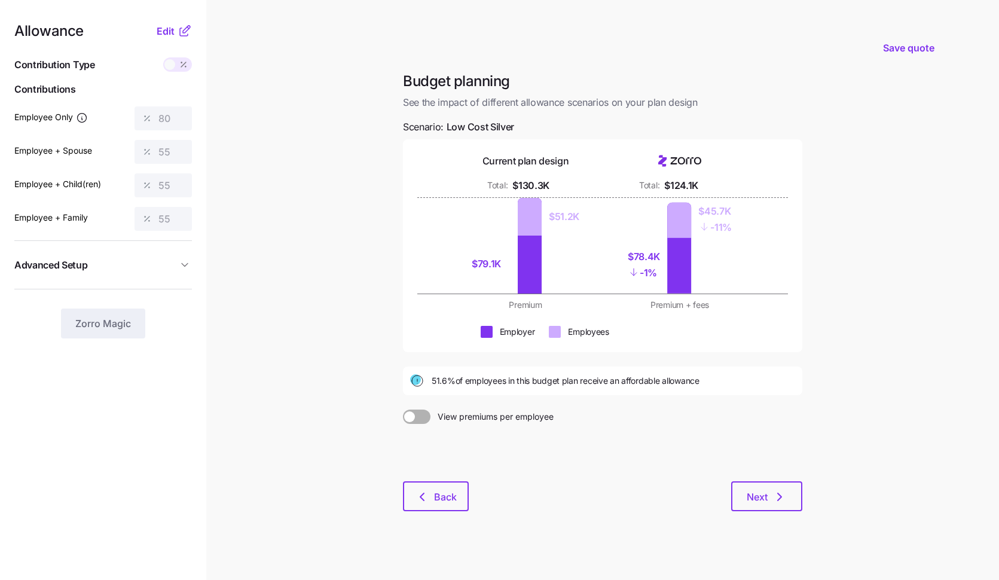
click at [465, 522] on div "Budget planning See the impact of different allowance scenarios on your plan de…" at bounding box center [603, 299] width 419 height 454
click at [440, 502] on span "Back" at bounding box center [445, 497] width 23 height 14
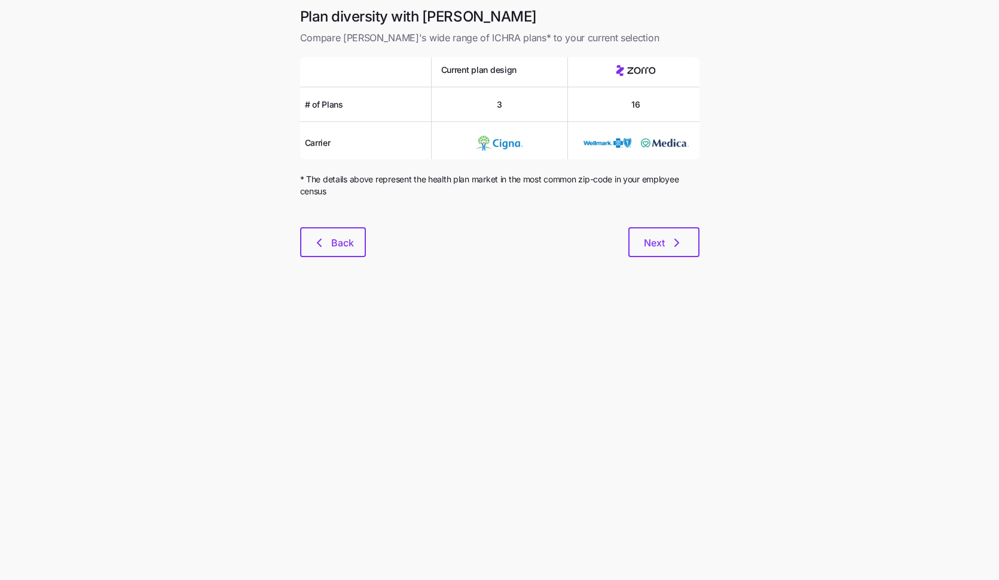
click at [347, 259] on div "Plan diversity with Zorro Compare Zorro's wide range of ICHRA plans* to your cu…" at bounding box center [500, 139] width 419 height 264
click at [337, 247] on span "Back" at bounding box center [342, 243] width 23 height 14
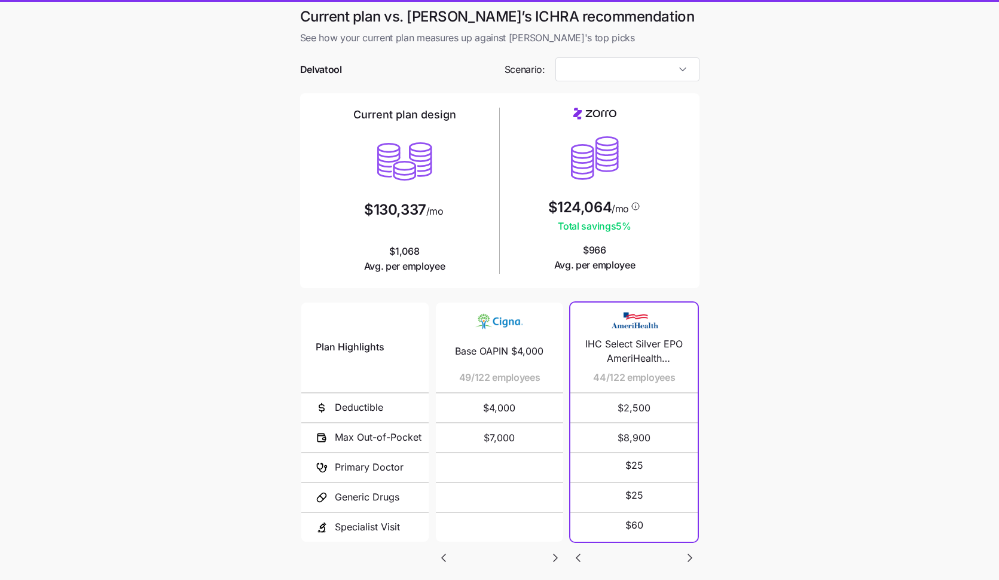
type input "Low Cost Silver"
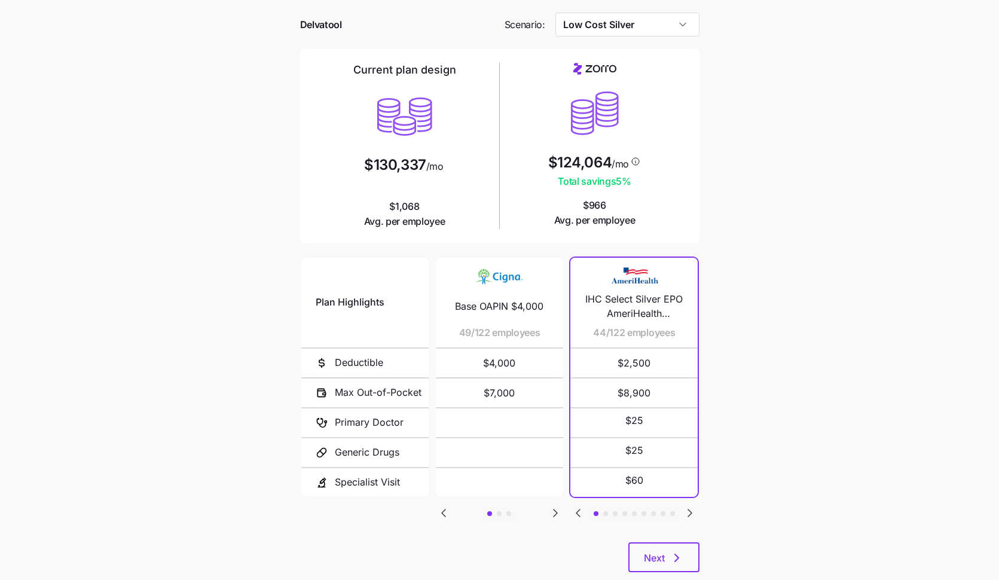
scroll to position [47, 0]
click at [692, 513] on icon "Go to next slide" at bounding box center [690, 511] width 14 height 14
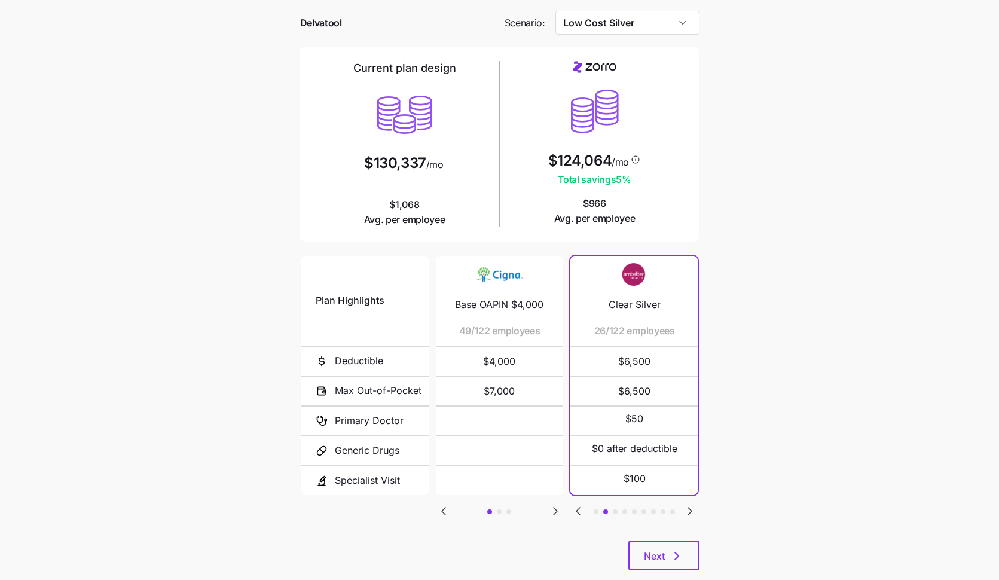
click at [692, 513] on icon "Go to next slide" at bounding box center [690, 511] width 14 height 14
click at [571, 513] on icon "Go to previous slide" at bounding box center [578, 511] width 14 height 14
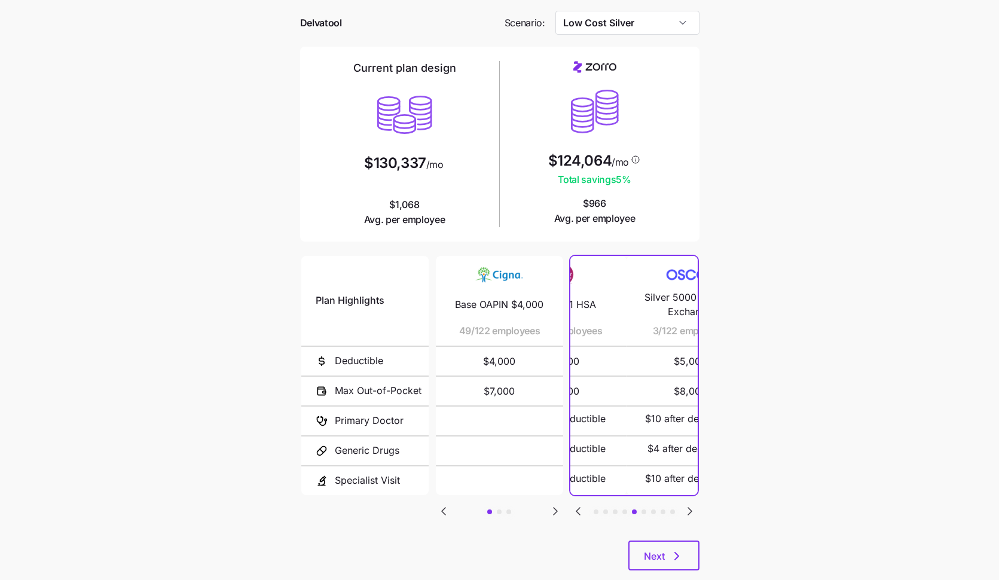
click at [571, 513] on icon "Go to previous slide" at bounding box center [578, 511] width 14 height 14
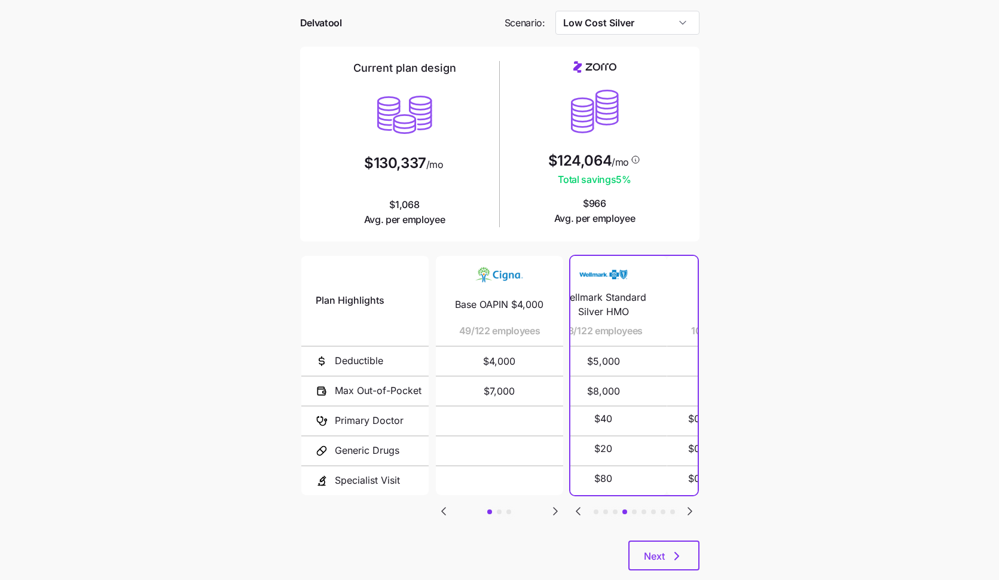
click at [571, 513] on icon "Go to previous slide" at bounding box center [578, 511] width 14 height 14
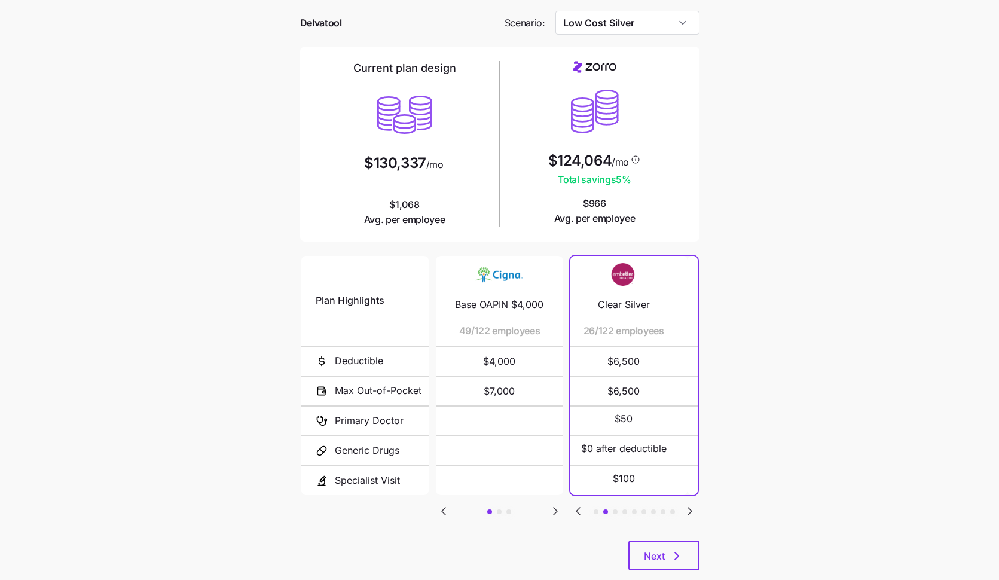
click at [571, 513] on icon "Go to previous slide" at bounding box center [578, 511] width 14 height 14
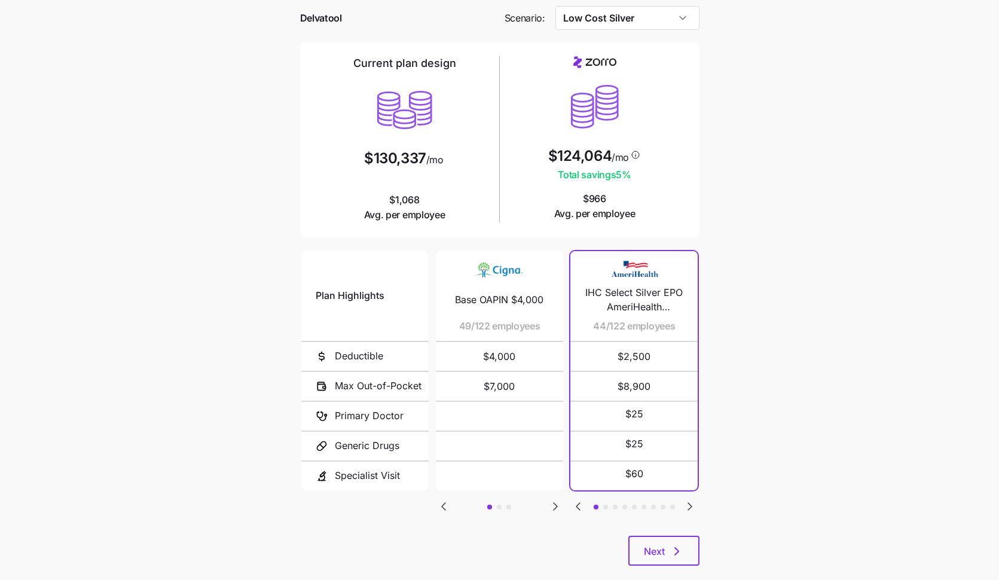
scroll to position [54, 0]
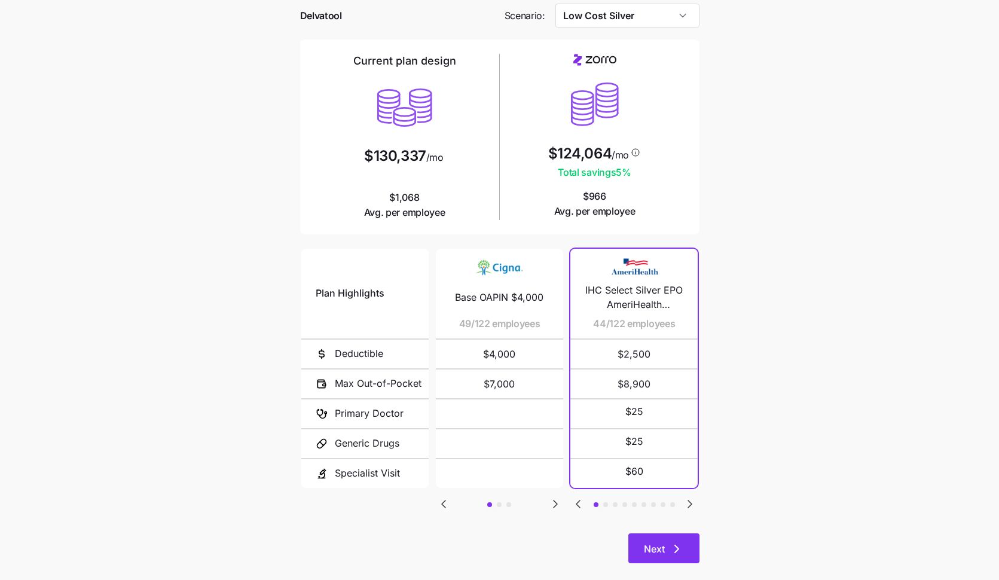
click at [661, 533] on button "Next" at bounding box center [664, 548] width 71 height 30
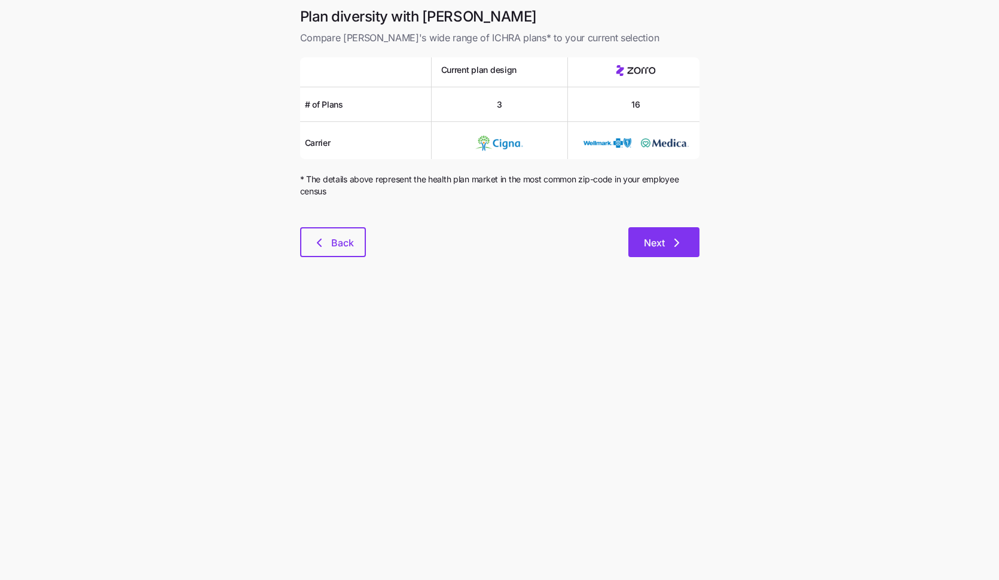
click at [650, 241] on span "Next" at bounding box center [654, 243] width 21 height 14
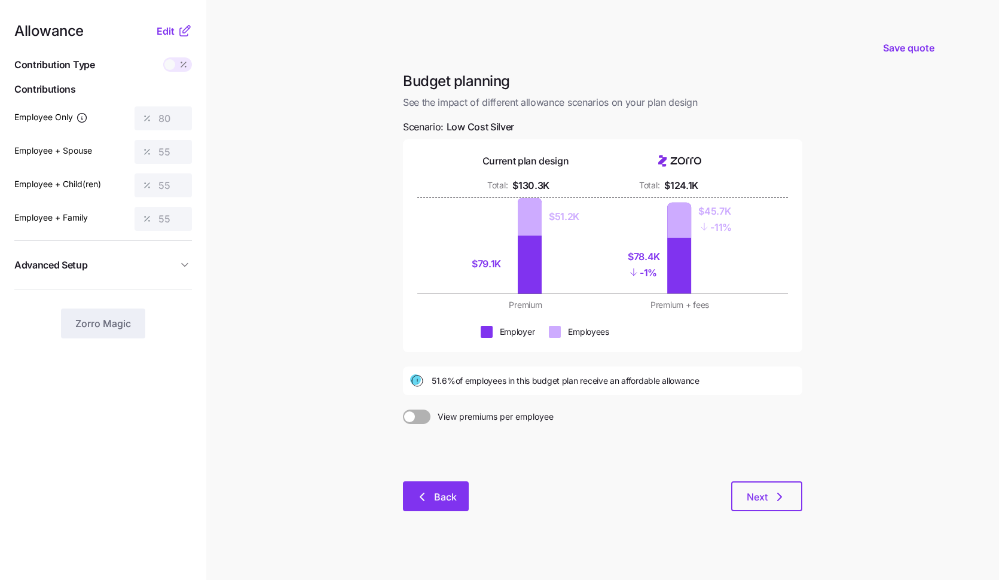
click at [453, 502] on span "Back" at bounding box center [445, 497] width 23 height 14
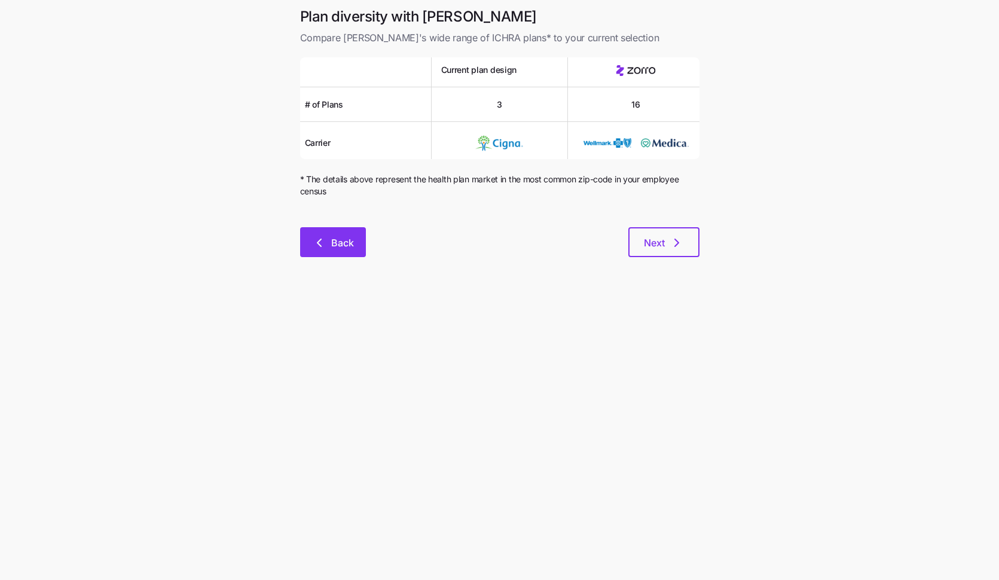
click at [333, 237] on span "Back" at bounding box center [342, 243] width 23 height 14
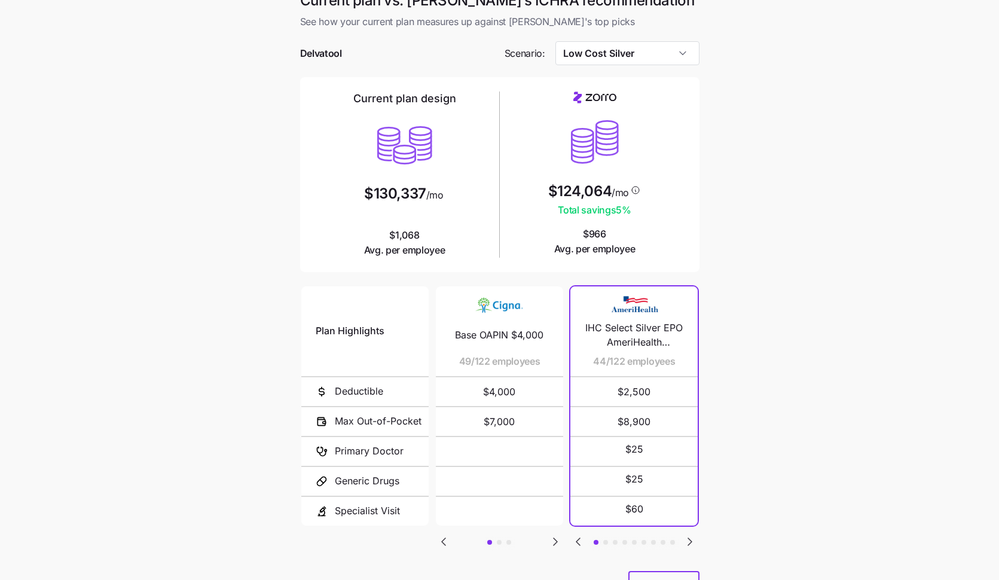
scroll to position [17, 0]
click at [596, 56] on input "Low Cost Silver" at bounding box center [628, 53] width 144 height 24
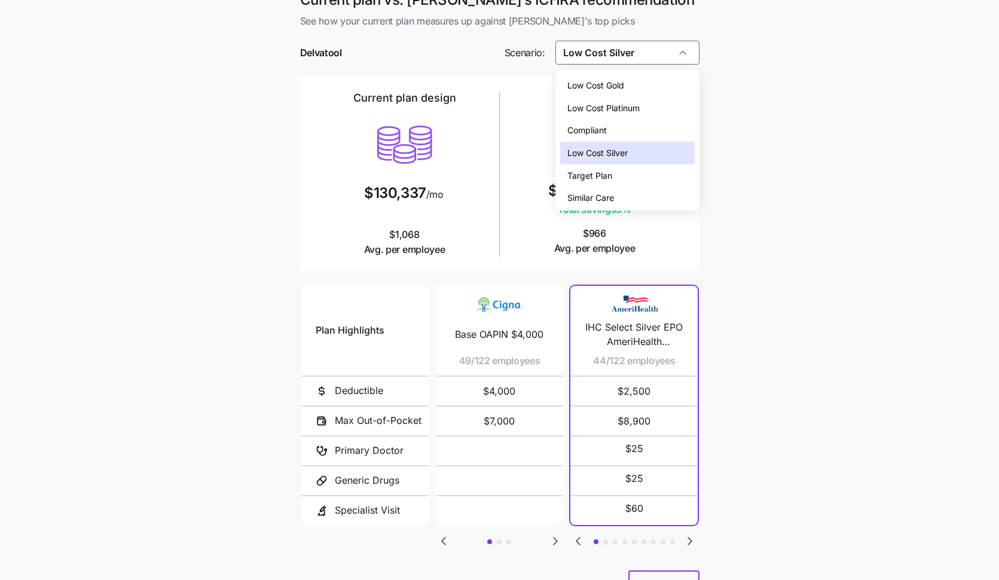
click at [617, 89] on span "Low Cost Gold" at bounding box center [596, 85] width 57 height 13
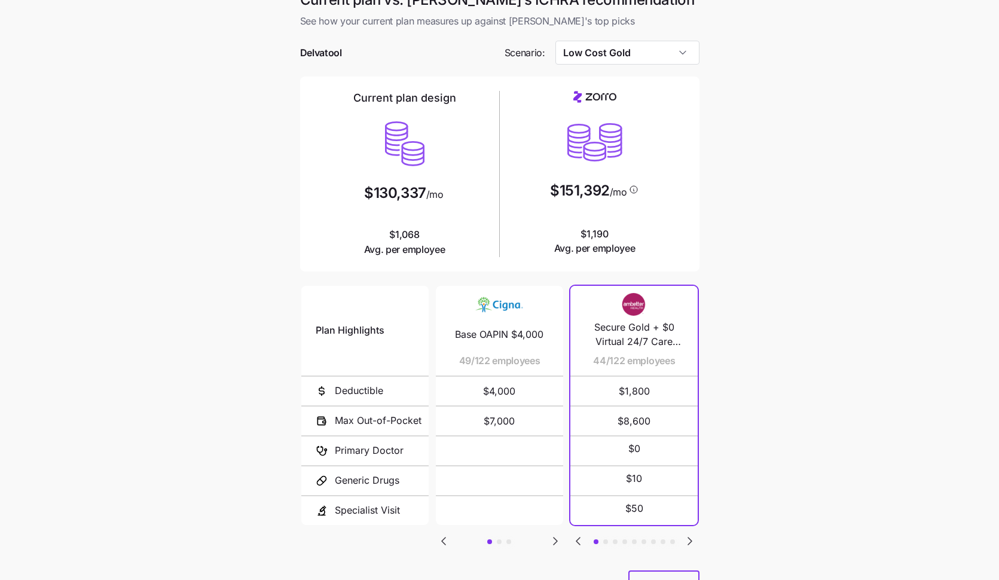
click at [647, 65] on div at bounding box center [500, 71] width 400 height 12
click at [645, 57] on input "Low Cost Gold" at bounding box center [628, 53] width 144 height 24
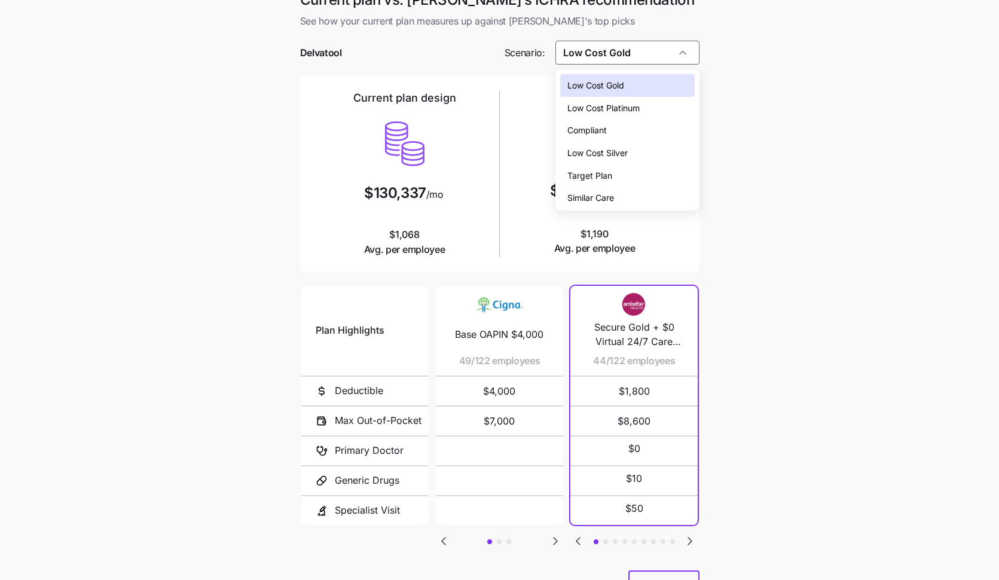
click at [661, 200] on div "Similar Care" at bounding box center [627, 198] width 135 height 23
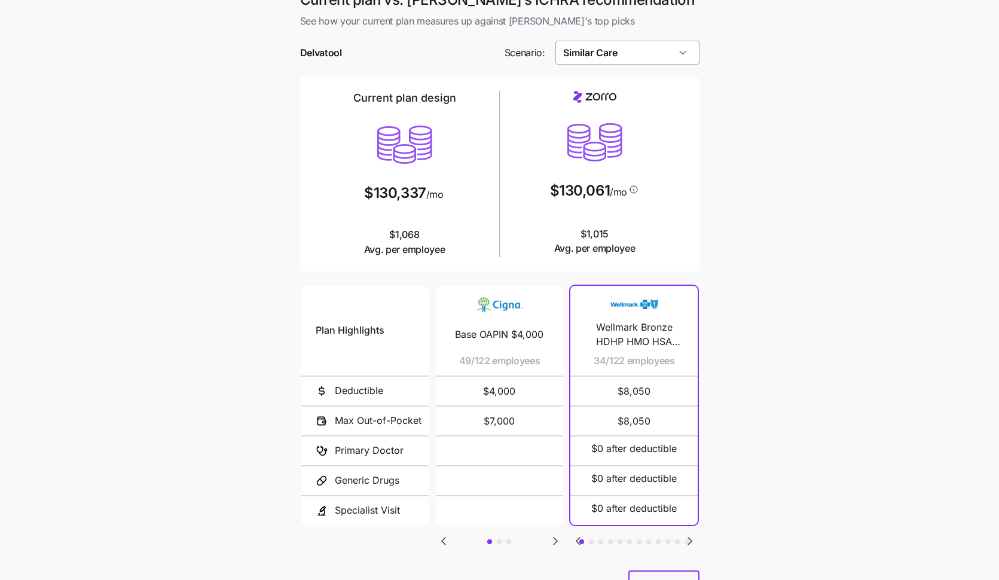
click at [620, 52] on input "Similar Care" at bounding box center [628, 53] width 144 height 24
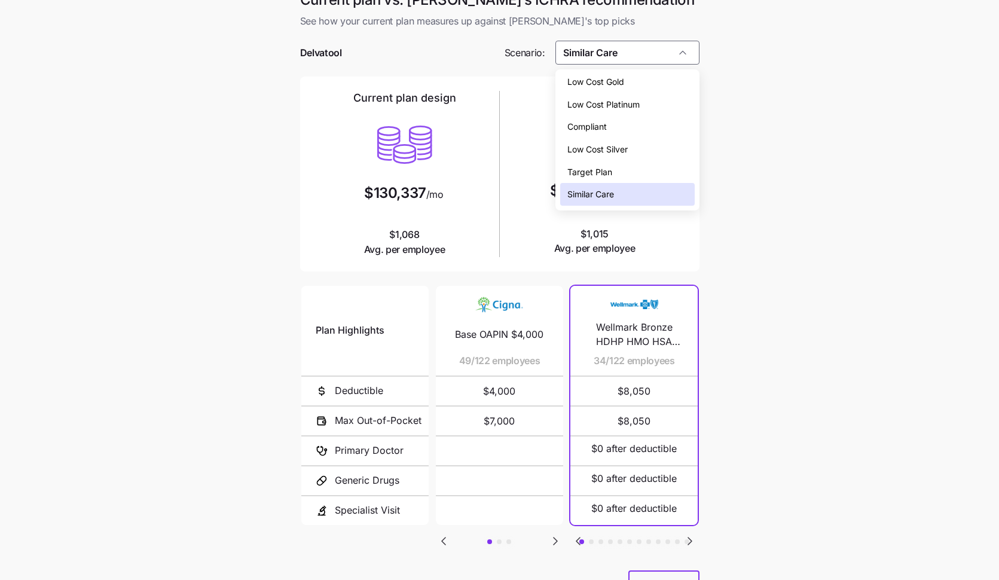
click at [634, 118] on div "Compliant" at bounding box center [627, 126] width 135 height 23
type input "Compliant"
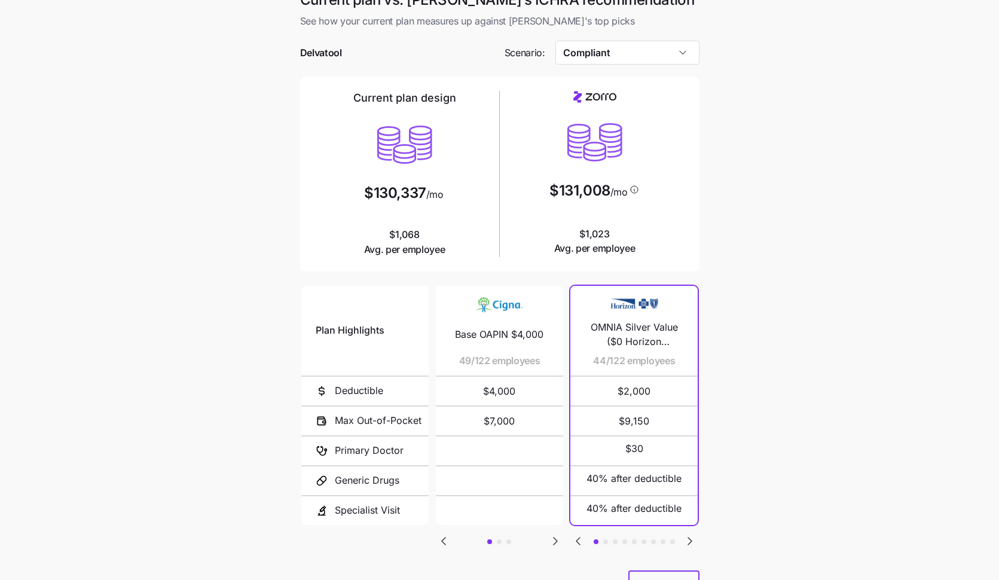
scroll to position [73, 0]
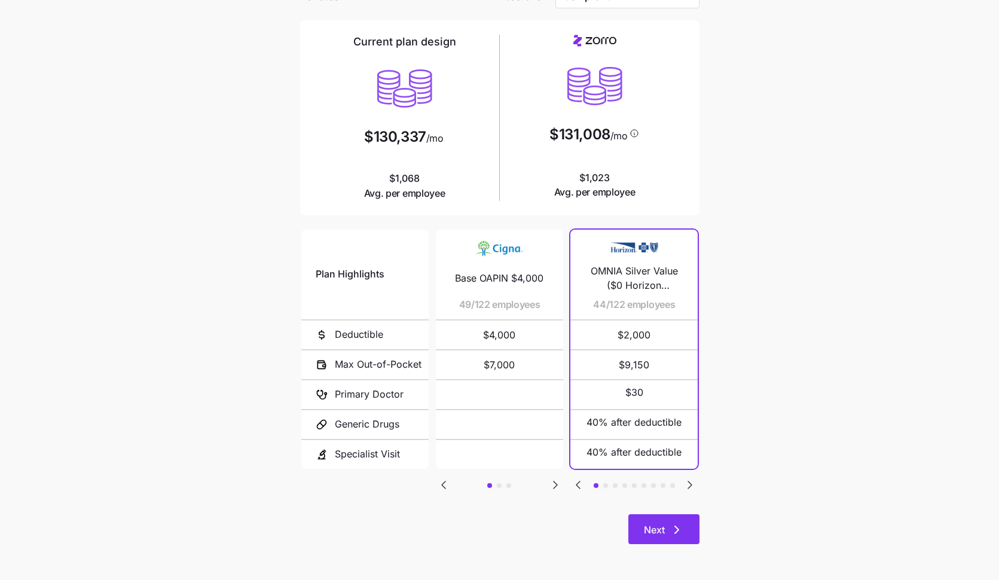
click at [687, 531] on button "Next" at bounding box center [664, 529] width 71 height 30
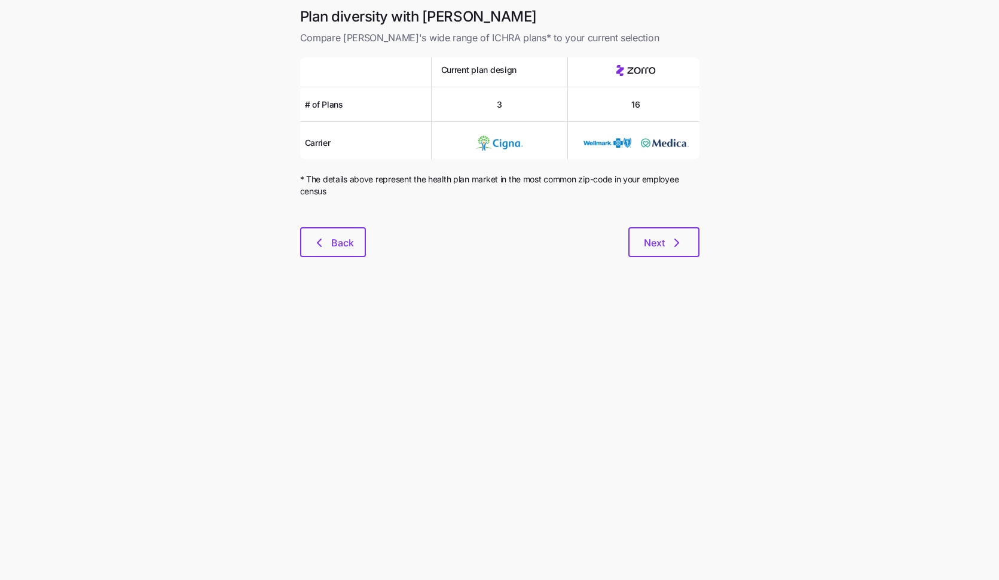
click at [653, 259] on div "Plan diversity with Zorro Compare Zorro's wide range of ICHRA plans* to your cu…" at bounding box center [500, 139] width 419 height 264
click at [651, 248] on span "Next" at bounding box center [654, 243] width 21 height 14
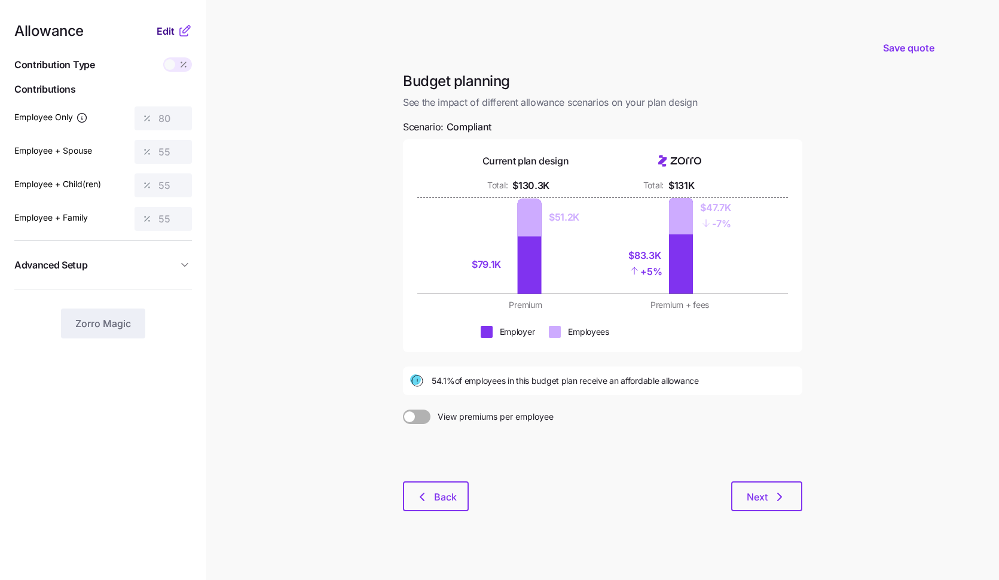
click at [168, 38] on span "Edit" at bounding box center [166, 31] width 18 height 14
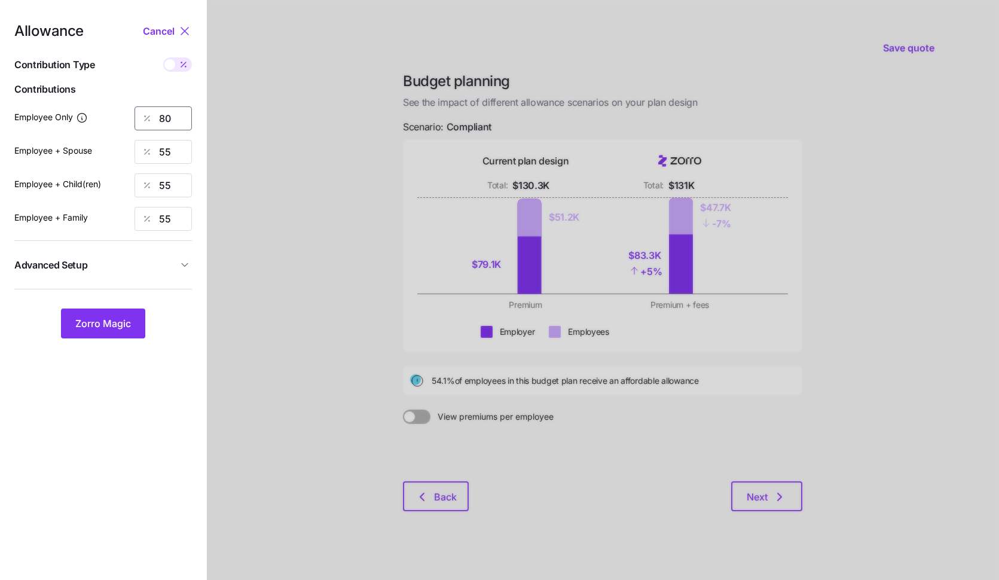
click at [182, 130] on input "80" at bounding box center [163, 118] width 57 height 24
type input "8"
type input "90"
click at [126, 318] on span "Zorro Magic" at bounding box center [103, 323] width 56 height 14
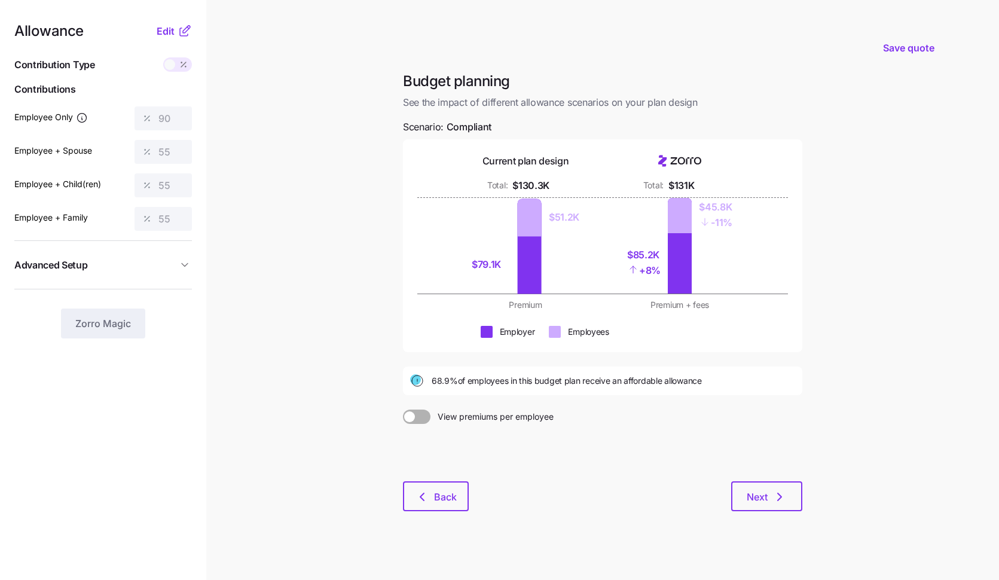
click at [161, 40] on div "Allowance Edit Contribution Type Use classes Contributions Employee Only 90 Emp…" at bounding box center [103, 181] width 178 height 315
click at [166, 32] on span "Edit" at bounding box center [166, 31] width 18 height 14
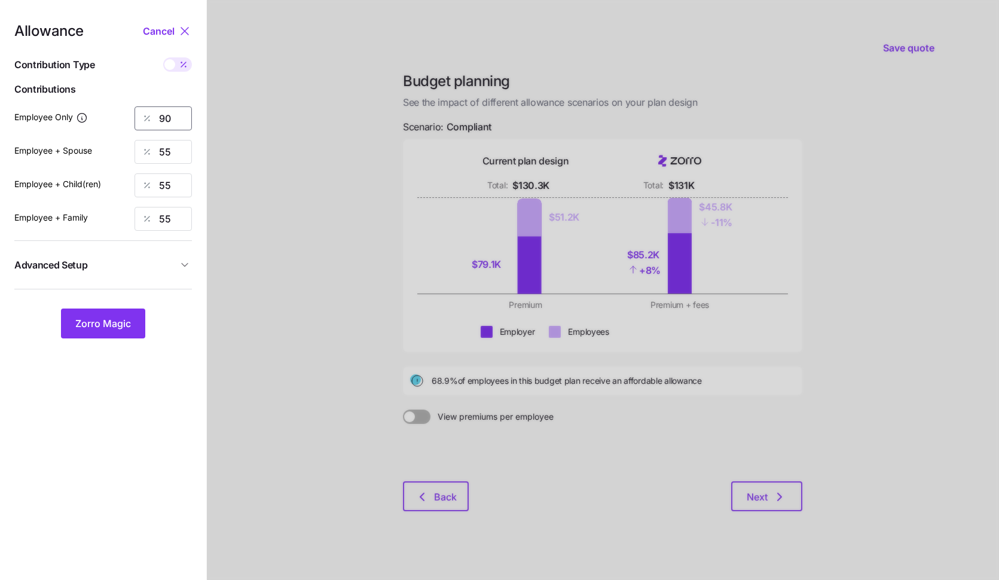
click at [182, 121] on input "90" at bounding box center [163, 118] width 57 height 24
type input "100"
click at [131, 319] on button "Zorro Magic" at bounding box center [103, 324] width 84 height 30
